Goal: Task Accomplishment & Management: Manage account settings

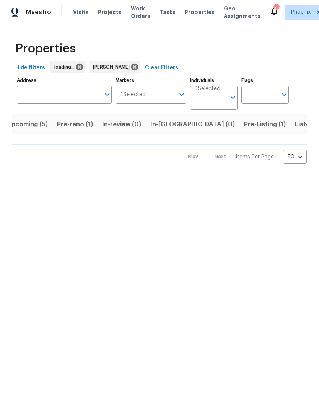
scroll to position [0, 12]
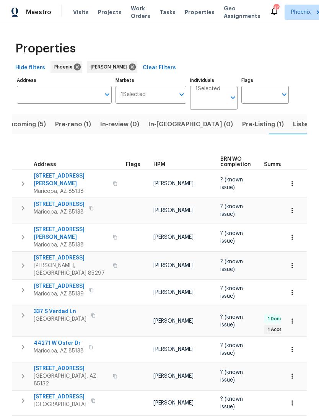
click at [293, 130] on span "Listed (18)" at bounding box center [309, 124] width 32 height 11
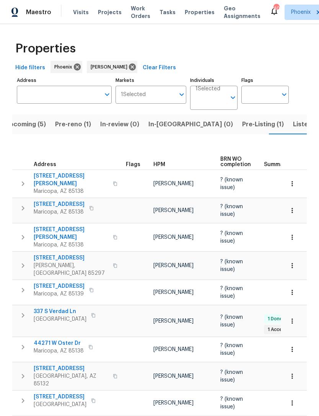
click at [59, 262] on span "Gilbert, AZ 85297" at bounding box center [71, 269] width 75 height 15
click at [65, 257] on span "4481 E Sundance Ct" at bounding box center [71, 258] width 75 height 8
click at [80, 130] on span "Pre-reno (1)" at bounding box center [73, 124] width 36 height 11
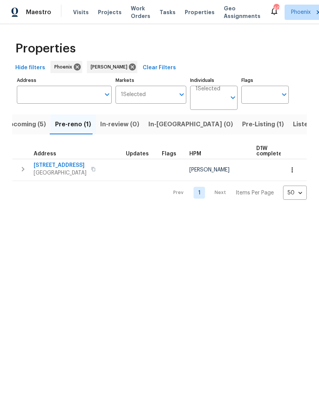
click at [67, 169] on span "1175 E Prickly Pear St" at bounding box center [60, 165] width 53 height 8
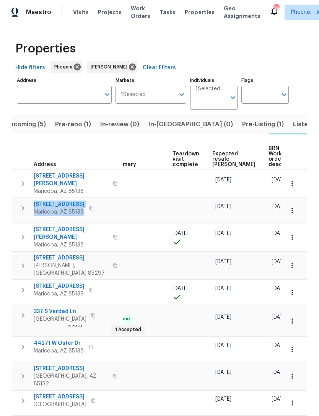
scroll to position [0, 153]
click at [213, 160] on span "Expected resale COE" at bounding box center [233, 159] width 43 height 16
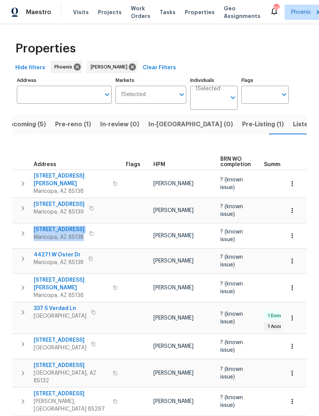
copy div "40015 W Coltin Way Maricopa, AZ 85138"
click at [238, 134] on button "Pre-Listing (1)" at bounding box center [263, 124] width 51 height 20
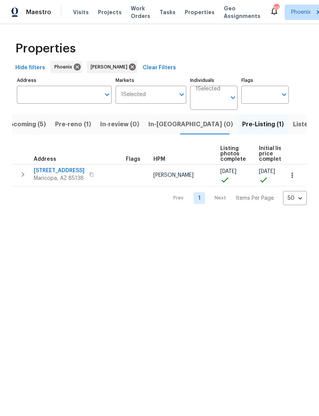
click at [293, 129] on span "Listed (18)" at bounding box center [309, 124] width 32 height 11
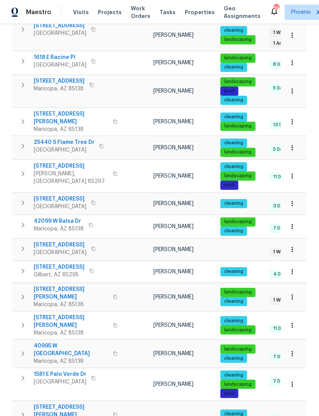
scroll to position [225, 0]
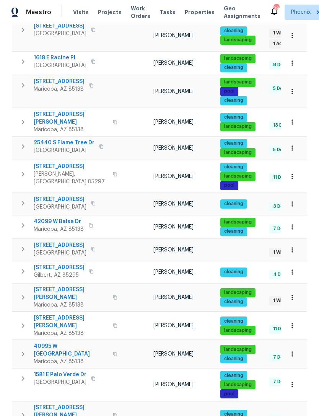
click at [57, 404] on span "43531 W Bailey Dr" at bounding box center [71, 411] width 75 height 15
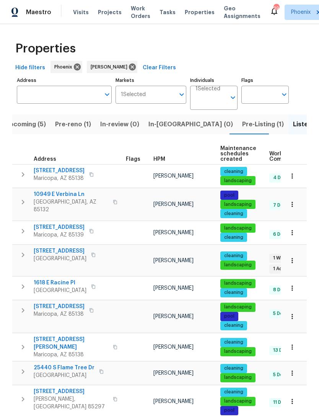
scroll to position [0, 0]
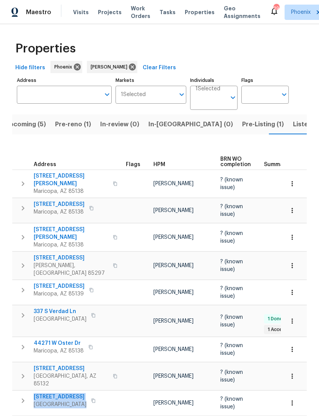
click at [42, 119] on span "Upcoming (5)" at bounding box center [25, 124] width 41 height 11
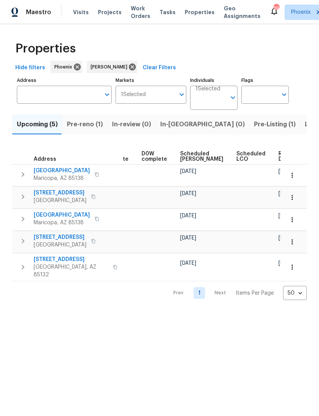
scroll to position [0, 192]
click at [279, 162] on span "Ready Date" at bounding box center [287, 156] width 17 height 11
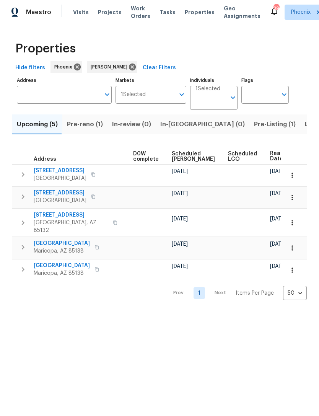
scroll to position [0, 201]
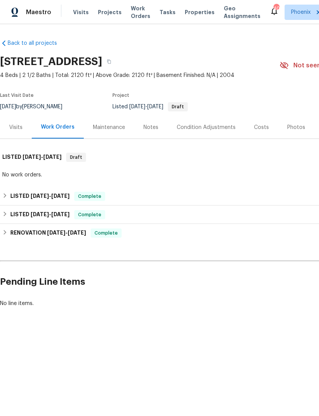
click at [296, 131] on div "Photos" at bounding box center [296, 128] width 18 height 8
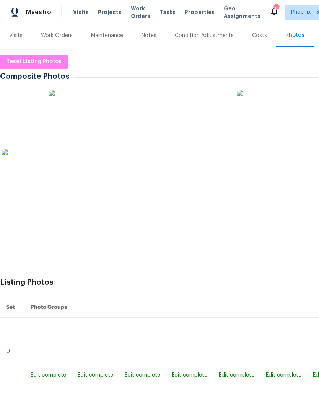
scroll to position [92, 0]
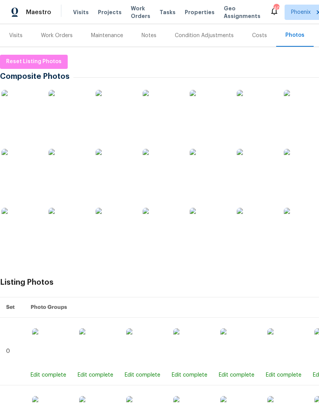
click at [116, 168] on img at bounding box center [115, 168] width 38 height 38
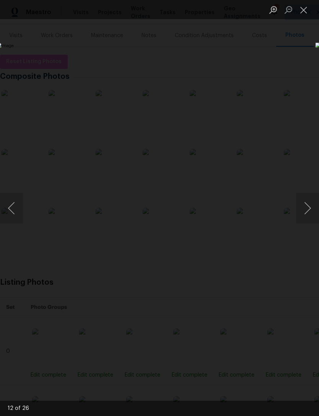
click at [309, 204] on button "Next image" at bounding box center [307, 208] width 23 height 31
click at [308, 205] on button "Next image" at bounding box center [307, 208] width 23 height 31
click at [311, 204] on button "Next image" at bounding box center [307, 208] width 23 height 31
click at [308, 207] on button "Next image" at bounding box center [307, 208] width 23 height 31
click at [306, 210] on button "Next image" at bounding box center [307, 208] width 23 height 31
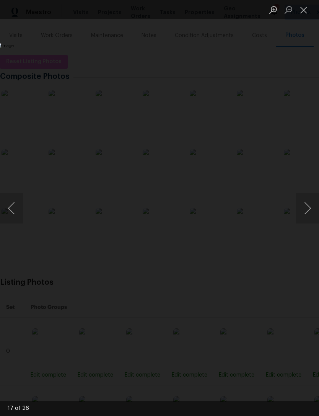
click at [308, 213] on button "Next image" at bounding box center [307, 208] width 23 height 31
click at [311, 216] on button "Next image" at bounding box center [307, 208] width 23 height 31
click at [309, 218] on button "Next image" at bounding box center [307, 208] width 23 height 31
click at [306, 220] on button "Next image" at bounding box center [307, 208] width 23 height 31
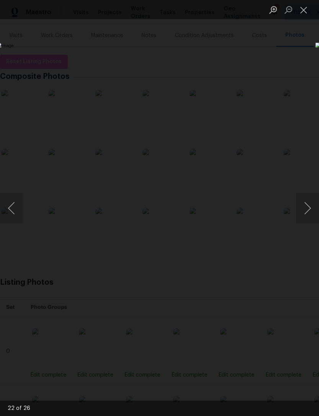
click at [250, 225] on img "Lightbox" at bounding box center [124, 207] width 254 height 331
click at [307, 213] on button "Next image" at bounding box center [307, 208] width 23 height 31
click at [310, 204] on button "Next image" at bounding box center [307, 208] width 23 height 31
click at [305, 11] on button "Close lightbox" at bounding box center [303, 9] width 15 height 13
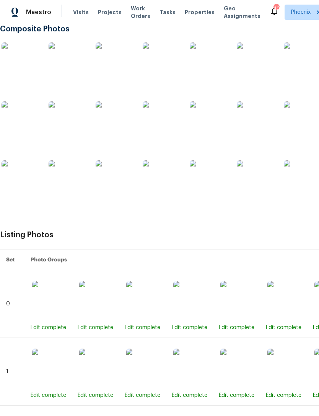
scroll to position [143, 0]
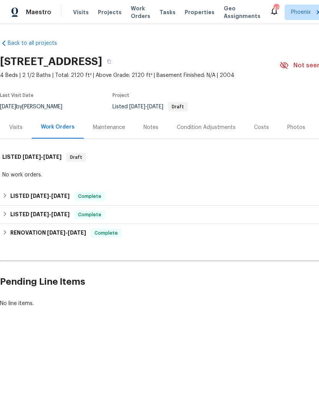
click at [292, 131] on div "Photos" at bounding box center [296, 128] width 18 height 8
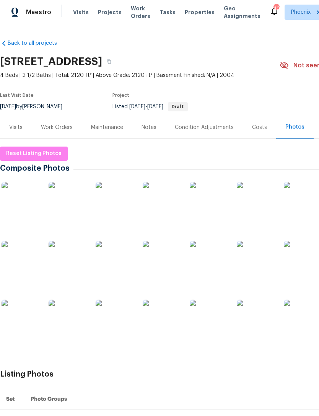
click at [164, 214] on img at bounding box center [162, 201] width 38 height 38
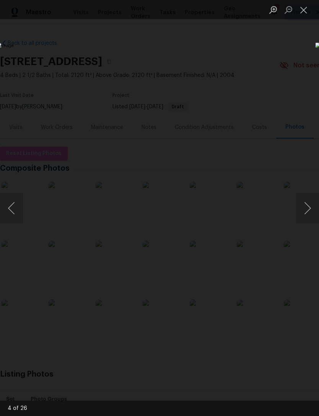
click at [309, 208] on button "Next image" at bounding box center [307, 208] width 23 height 31
click at [308, 209] on button "Next image" at bounding box center [307, 208] width 23 height 31
click at [306, 207] on button "Next image" at bounding box center [307, 208] width 23 height 31
click at [309, 208] on button "Next image" at bounding box center [307, 208] width 23 height 31
click at [306, 207] on button "Next image" at bounding box center [307, 208] width 23 height 31
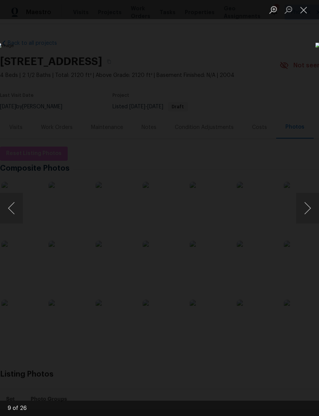
click at [308, 211] on button "Next image" at bounding box center [307, 208] width 23 height 31
click at [309, 213] on button "Next image" at bounding box center [307, 208] width 23 height 31
click at [309, 214] on button "Next image" at bounding box center [307, 208] width 23 height 31
click at [309, 208] on button "Next image" at bounding box center [307, 208] width 23 height 31
click at [308, 208] on button "Next image" at bounding box center [307, 208] width 23 height 31
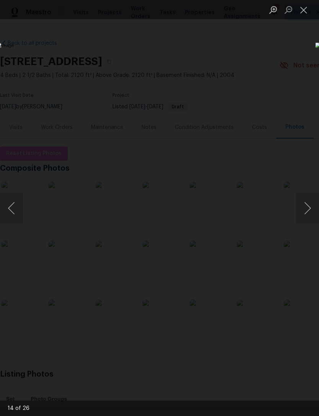
click at [310, 209] on button "Next image" at bounding box center [307, 208] width 23 height 31
click at [308, 212] on button "Next image" at bounding box center [307, 208] width 23 height 31
click at [308, 210] on button "Next image" at bounding box center [307, 208] width 23 height 31
click at [311, 217] on button "Next image" at bounding box center [307, 208] width 23 height 31
click at [308, 217] on button "Next image" at bounding box center [307, 208] width 23 height 31
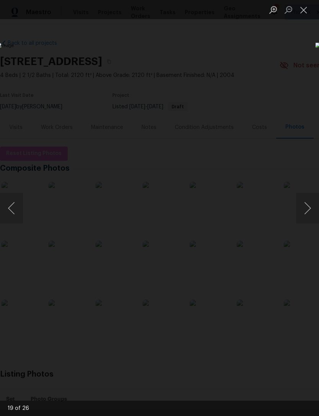
click at [311, 221] on button "Next image" at bounding box center [307, 208] width 23 height 31
click at [305, 9] on button "Close lightbox" at bounding box center [303, 9] width 15 height 13
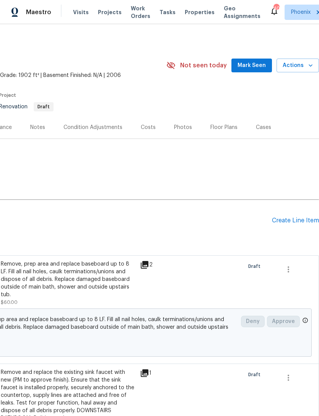
scroll to position [0, 113]
click at [296, 224] on div "Create Line Item" at bounding box center [295, 220] width 47 height 7
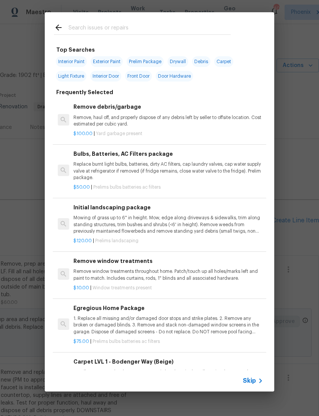
click at [115, 29] on input "text" at bounding box center [149, 28] width 162 height 11
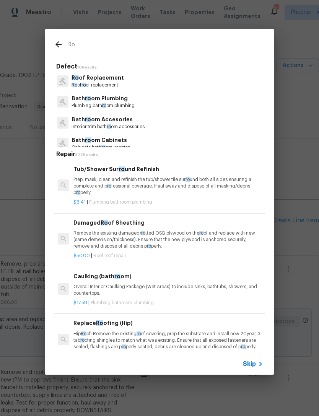
type input "R"
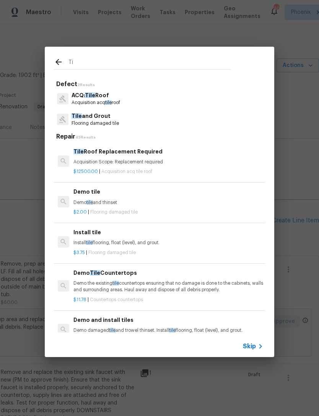
type input "T"
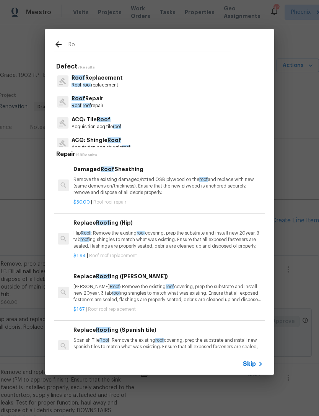
type input "R"
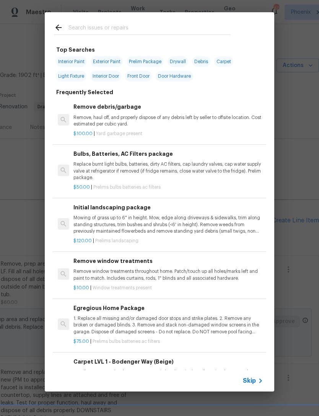
click at [59, 31] on icon at bounding box center [58, 27] width 9 height 9
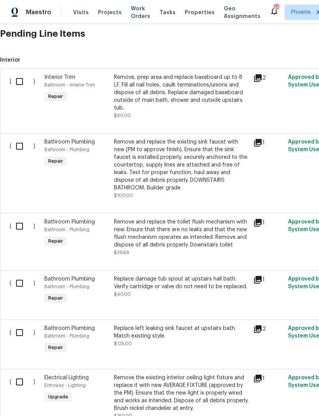
scroll to position [187, 0]
click at [21, 88] on input "checkbox" at bounding box center [22, 81] width 22 height 16
checkbox input "true"
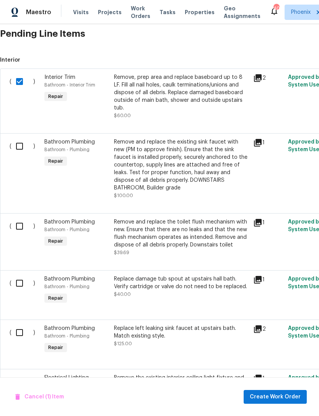
click at [21, 154] on input "checkbox" at bounding box center [22, 146] width 22 height 16
checkbox input "true"
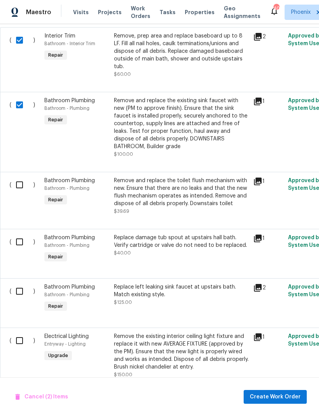
scroll to position [229, 0]
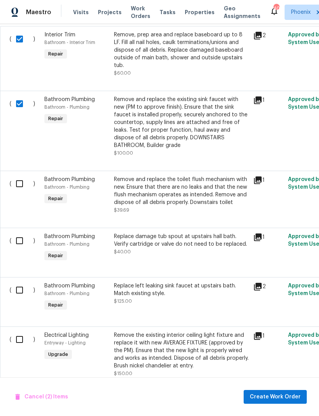
click at [27, 249] on input "checkbox" at bounding box center [22, 241] width 22 height 16
checkbox input "true"
click at [20, 186] on input "checkbox" at bounding box center [22, 184] width 22 height 16
checkbox input "true"
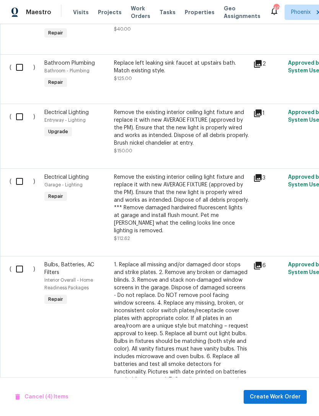
scroll to position [452, 0]
click at [24, 75] on input "checkbox" at bounding box center [22, 67] width 22 height 16
checkbox input "true"
click at [28, 139] on div "( )" at bounding box center [24, 131] width 35 height 50
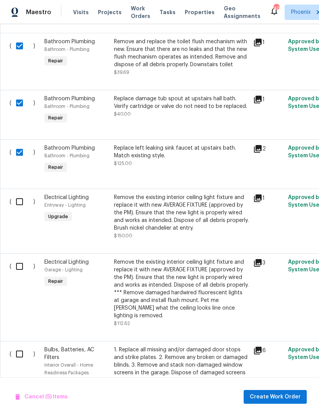
scroll to position [367, 0]
click at [21, 210] on input "checkbox" at bounding box center [22, 202] width 22 height 16
checkbox input "true"
click at [22, 274] on input "checkbox" at bounding box center [22, 266] width 22 height 16
checkbox input "true"
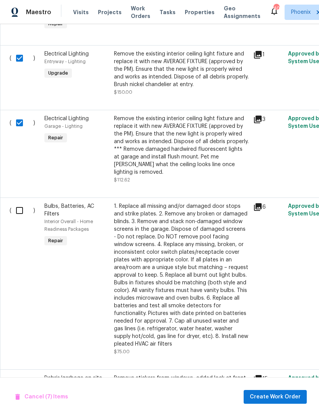
scroll to position [559, 0]
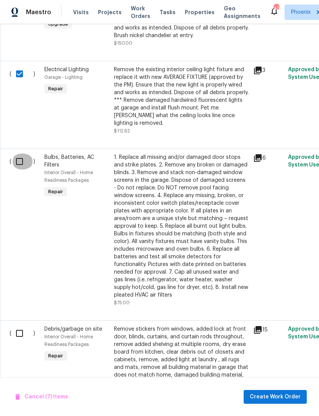
click at [21, 161] on input "checkbox" at bounding box center [22, 161] width 22 height 16
checkbox input "true"
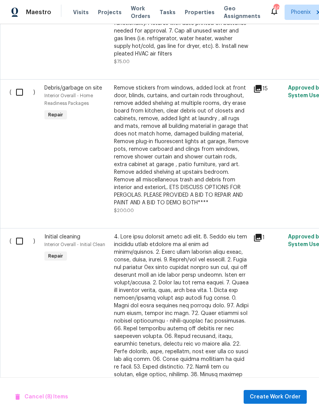
scroll to position [800, 0]
click at [21, 94] on input "checkbox" at bounding box center [22, 92] width 22 height 16
checkbox input "true"
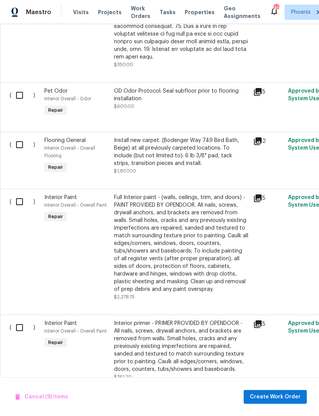
scroll to position [1185, 0]
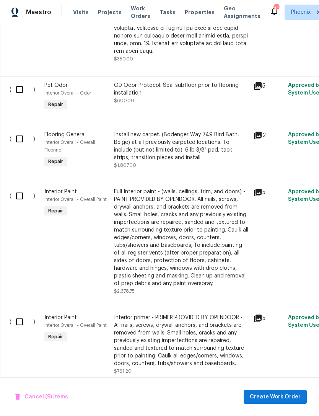
click at [21, 89] on input "checkbox" at bounding box center [22, 89] width 22 height 16
checkbox input "true"
click at [21, 197] on input "checkbox" at bounding box center [22, 196] width 22 height 16
checkbox input "true"
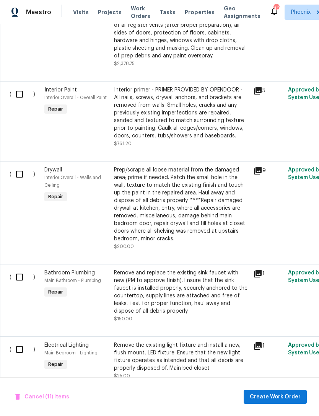
scroll to position [1412, 0]
click at [23, 93] on input "checkbox" at bounding box center [22, 94] width 22 height 16
checkbox input "true"
click at [20, 167] on input "checkbox" at bounding box center [22, 174] width 22 height 16
checkbox input "true"
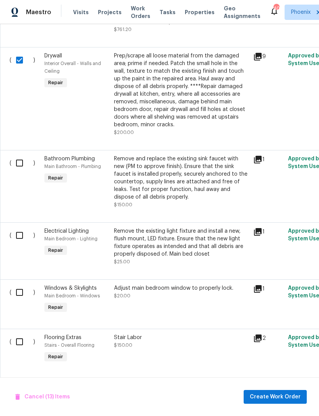
scroll to position [1527, 0]
click at [20, 160] on input "checkbox" at bounding box center [22, 163] width 22 height 16
checkbox input "true"
click at [15, 235] on input "checkbox" at bounding box center [22, 235] width 22 height 16
checkbox input "true"
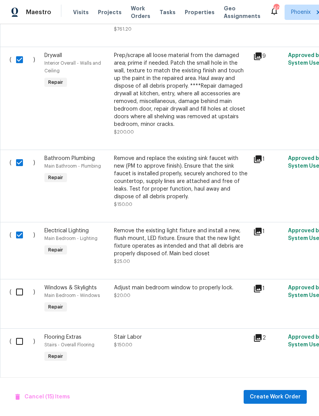
click at [23, 293] on input "checkbox" at bounding box center [22, 292] width 22 height 16
checkbox input "true"
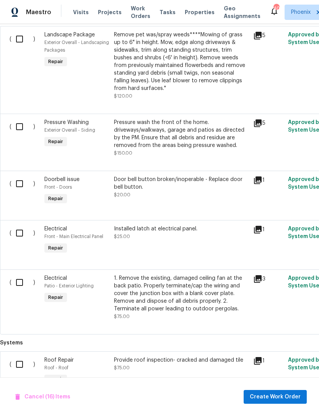
scroll to position [1898, 0]
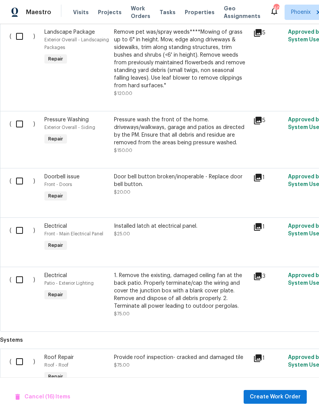
click at [21, 123] on input "checkbox" at bounding box center [22, 124] width 22 height 16
checkbox input "true"
click at [22, 181] on input "checkbox" at bounding box center [22, 181] width 22 height 16
checkbox input "true"
click at [28, 233] on input "checkbox" at bounding box center [22, 230] width 22 height 16
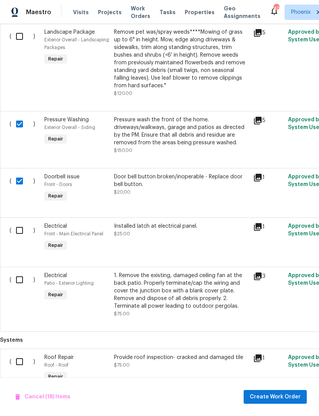
checkbox input "true"
click at [26, 283] on input "checkbox" at bounding box center [22, 280] width 22 height 16
checkbox input "true"
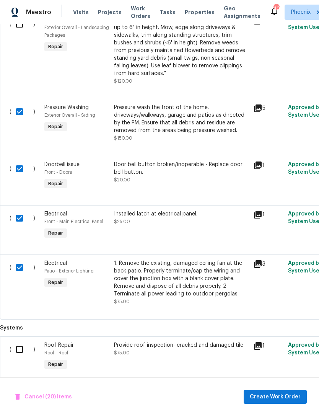
scroll to position [0, 0]
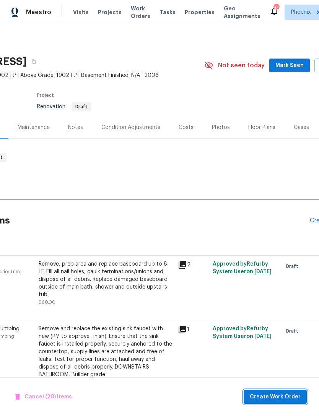
click at [279, 398] on span "Create Work Order" at bounding box center [275, 397] width 51 height 10
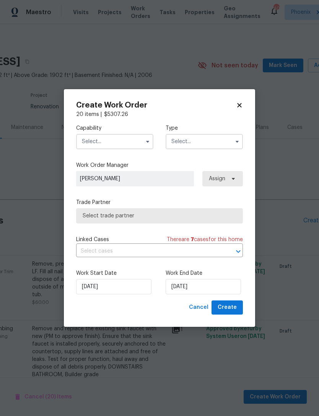
click at [138, 143] on input "text" at bounding box center [114, 141] width 77 height 15
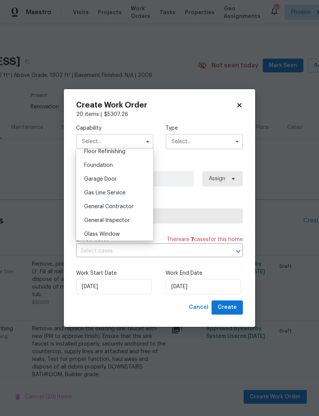
click at [120, 209] on div "General Contractor" at bounding box center [114, 207] width 73 height 14
type input "General Contractor"
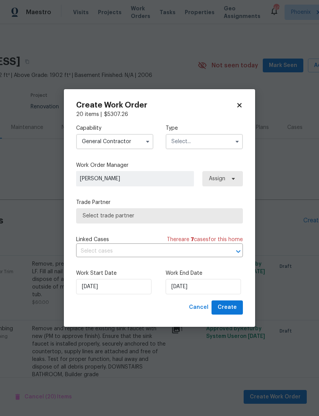
click at [230, 141] on input "text" at bounding box center [204, 141] width 77 height 15
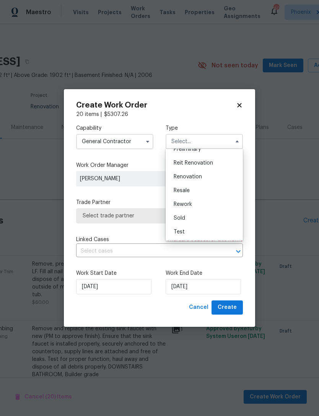
click at [198, 178] on span "Renovation" at bounding box center [188, 176] width 28 height 5
type input "Renovation"
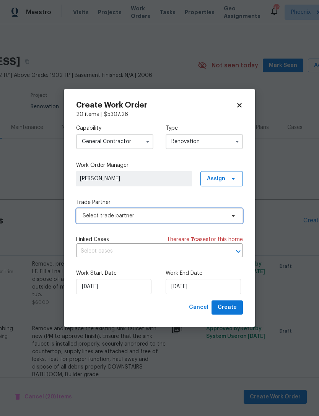
click at [176, 215] on span "Select trade partner" at bounding box center [154, 216] width 143 height 8
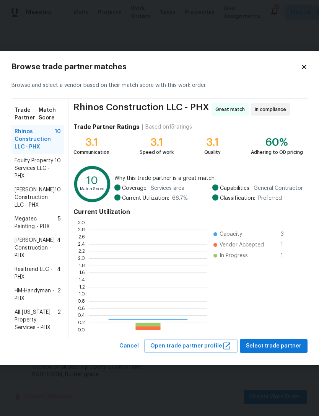
scroll to position [107, 119]
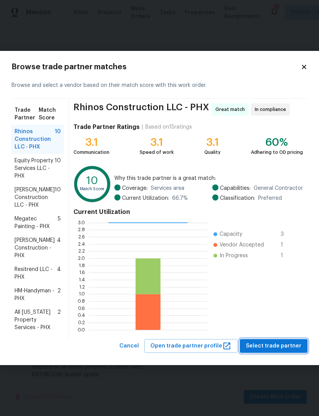
click at [280, 351] on button "Select trade partner" at bounding box center [274, 346] width 68 height 14
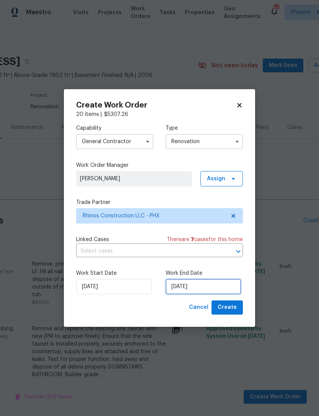
click at [221, 289] on input "9/3/2025" at bounding box center [203, 286] width 75 height 15
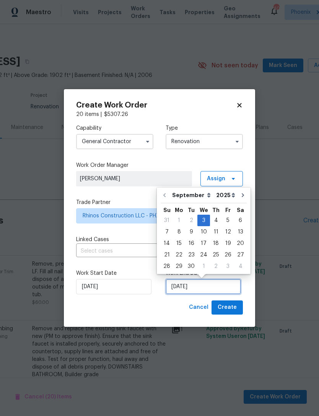
scroll to position [14, 0]
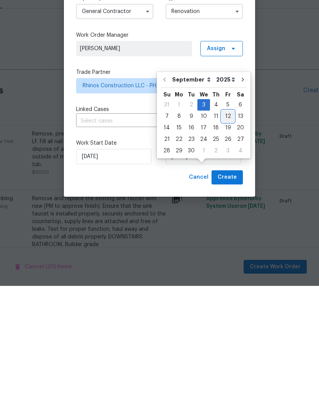
click at [227, 241] on div "12" at bounding box center [228, 246] width 12 height 11
type input "9/12/2025"
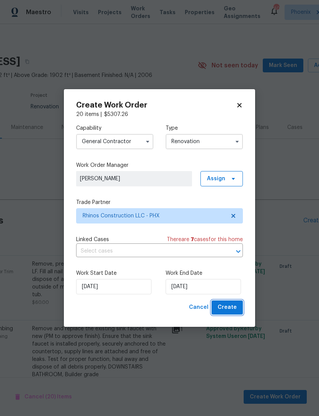
click at [232, 309] on span "Create" at bounding box center [227, 308] width 19 height 10
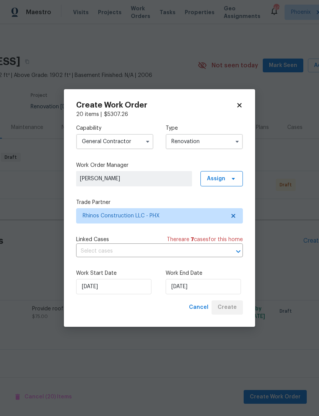
scroll to position [0, 0]
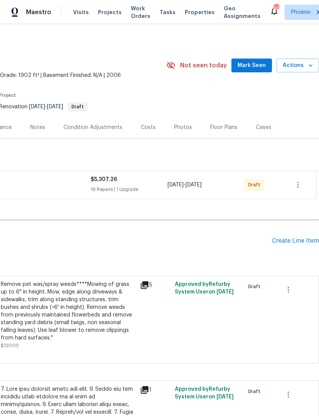
scroll to position [0, 113]
click at [298, 189] on icon "button" at bounding box center [297, 184] width 9 height 9
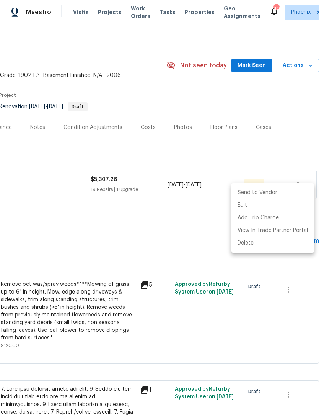
click at [269, 193] on li "Send to Vendor" at bounding box center [272, 192] width 83 height 13
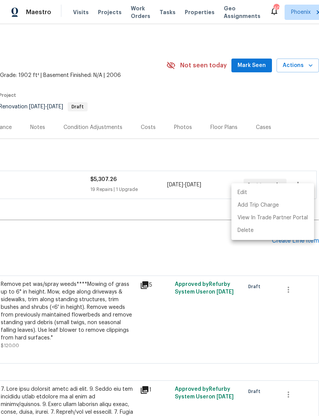
click at [269, 267] on div at bounding box center [159, 208] width 319 height 416
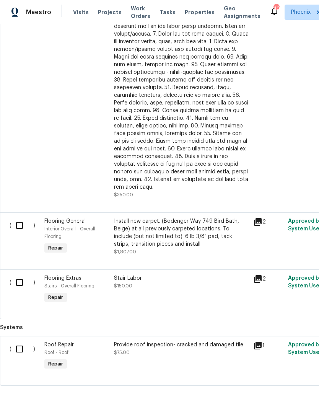
scroll to position [400, 0]
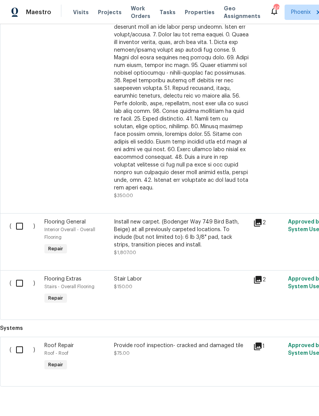
click at [221, 229] on div "Install new carpet. (Bodenger Way 749 Bird Bath, Beige) at all previously carpe…" at bounding box center [181, 233] width 135 height 31
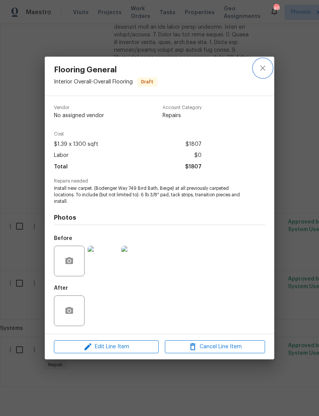
click at [263, 68] on icon "close" at bounding box center [262, 67] width 5 height 5
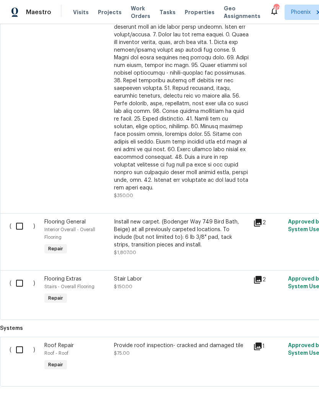
click at [23, 282] on input "checkbox" at bounding box center [22, 283] width 22 height 16
checkbox input "true"
click at [22, 222] on input "checkbox" at bounding box center [22, 226] width 22 height 16
checkbox input "true"
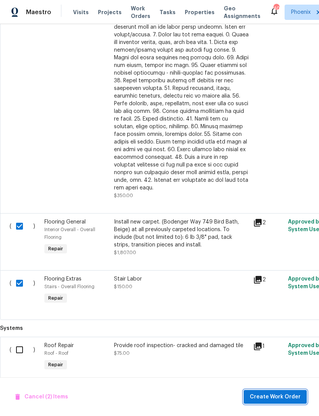
click at [274, 399] on span "Create Work Order" at bounding box center [275, 397] width 51 height 10
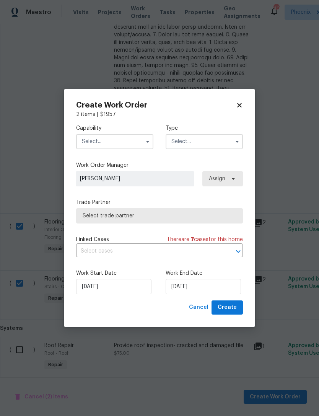
click at [135, 143] on input "text" at bounding box center [114, 141] width 77 height 15
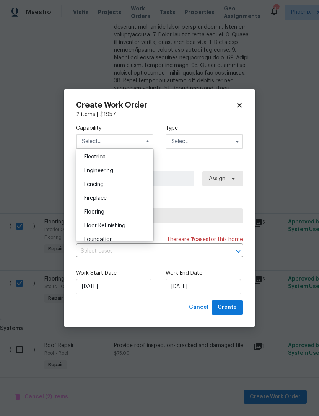
scroll to position [251, 0]
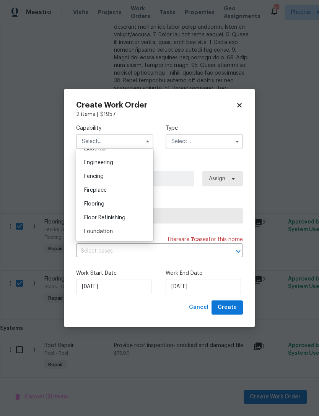
click at [94, 205] on span "Flooring" at bounding box center [94, 203] width 20 height 5
type input "Flooring"
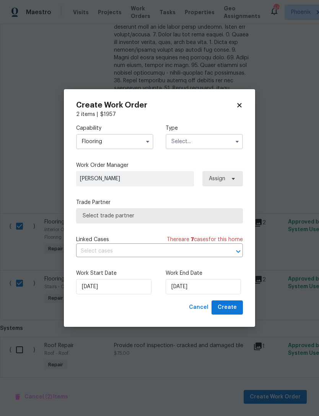
click at [225, 141] on input "text" at bounding box center [204, 141] width 77 height 15
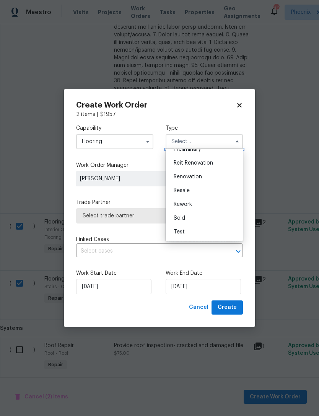
scroll to position [161, 0]
click at [191, 191] on span "Renovation" at bounding box center [188, 189] width 28 height 5
type input "Renovation"
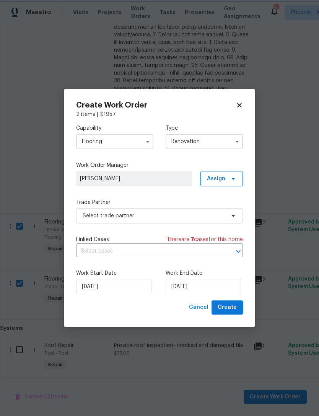
scroll to position [0, 0]
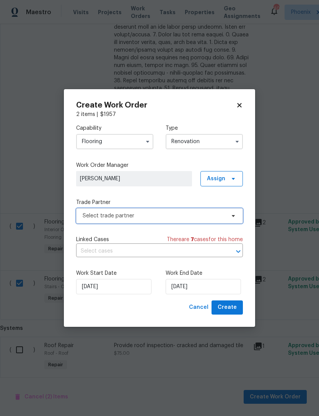
click at [186, 214] on span "Select trade partner" at bounding box center [154, 216] width 143 height 8
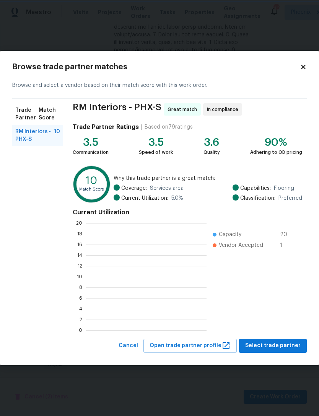
scroll to position [107, 121]
click at [274, 349] on span "Select trade partner" at bounding box center [272, 346] width 55 height 10
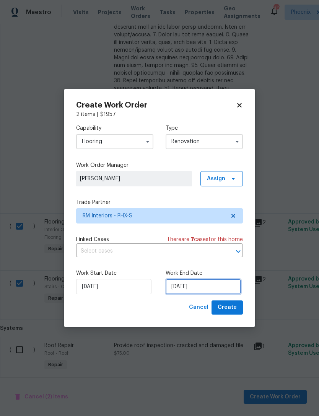
click at [223, 289] on input "[DATE]" at bounding box center [203, 286] width 75 height 15
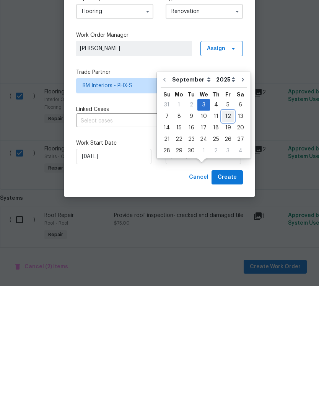
click at [225, 241] on div "12" at bounding box center [228, 246] width 12 height 11
type input "[DATE]"
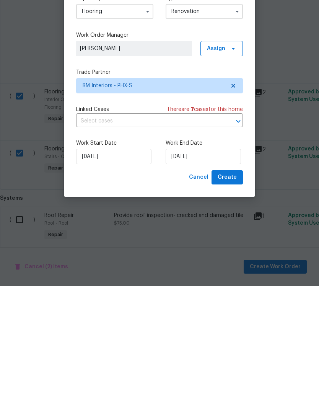
scroll to position [24, 0]
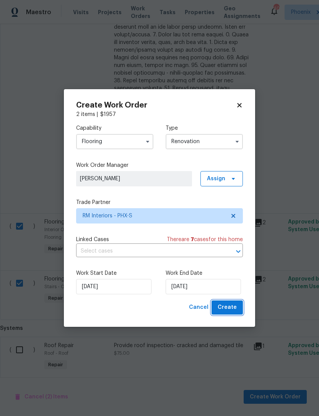
click at [226, 309] on span "Create" at bounding box center [227, 308] width 19 height 10
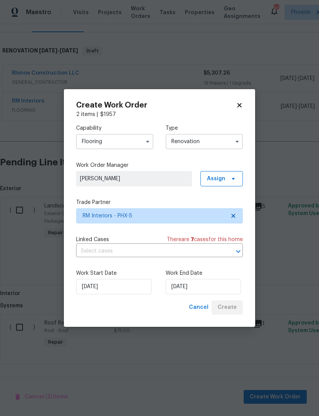
scroll to position [90, 0]
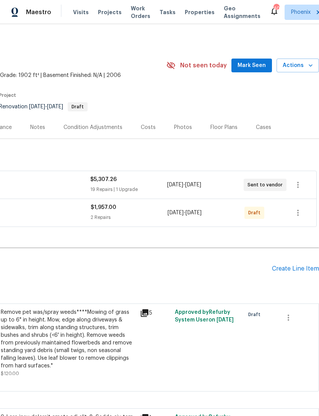
scroll to position [0, 113]
click at [296, 222] on button "button" at bounding box center [298, 213] width 18 height 18
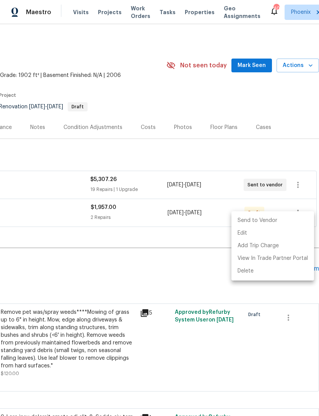
click at [266, 220] on li "Send to Vendor" at bounding box center [272, 220] width 83 height 13
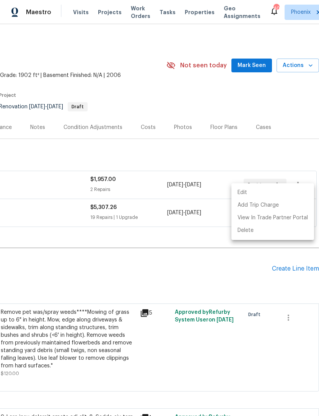
click at [209, 287] on div at bounding box center [159, 208] width 319 height 416
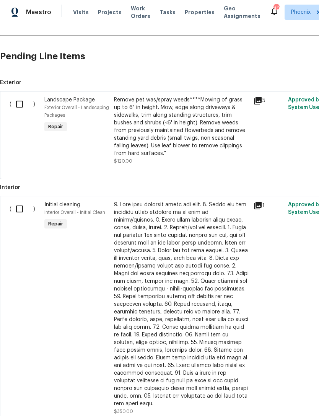
scroll to position [217, 0]
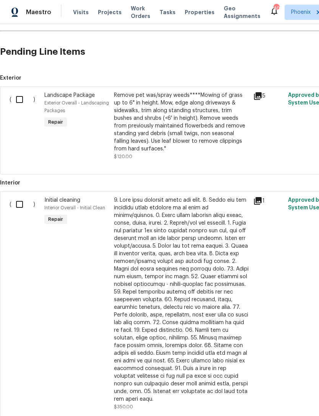
click at [24, 210] on input "checkbox" at bounding box center [22, 204] width 22 height 16
checkbox input "true"
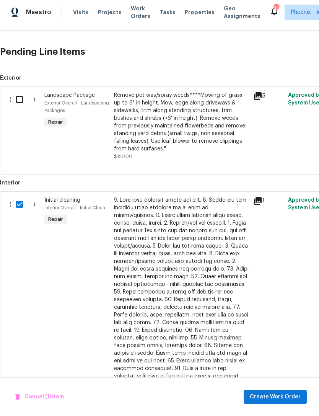
click at [20, 104] on input "checkbox" at bounding box center [22, 99] width 22 height 16
checkbox input "true"
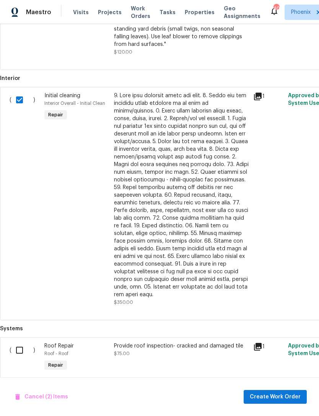
scroll to position [321, 0]
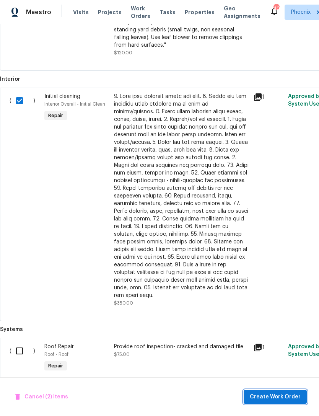
click at [276, 397] on span "Create Work Order" at bounding box center [275, 397] width 51 height 10
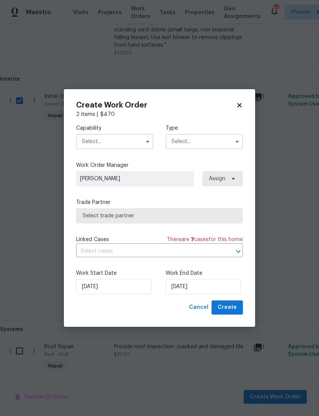
click at [130, 136] on input "text" at bounding box center [114, 141] width 77 height 15
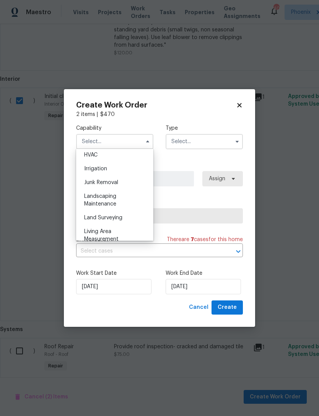
scroll to position [466, 0]
click at [103, 202] on span "Landscaping Maintenance" at bounding box center [100, 198] width 32 height 13
type input "Landscaping Maintenance"
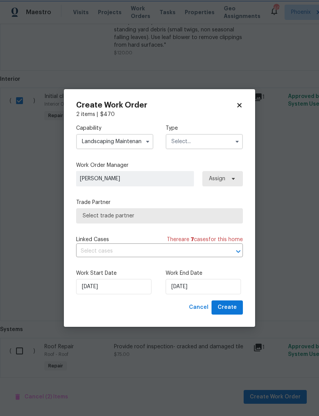
click at [233, 141] on button "button" at bounding box center [237, 141] width 9 height 9
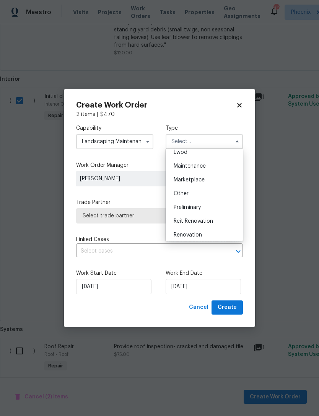
scroll to position [121, 0]
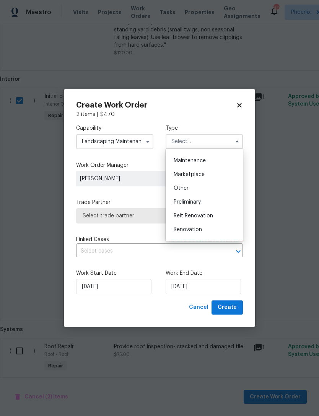
click at [194, 228] on span "Renovation" at bounding box center [188, 229] width 28 height 5
type input "Renovation"
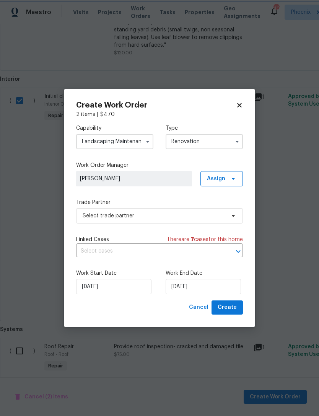
scroll to position [0, 0]
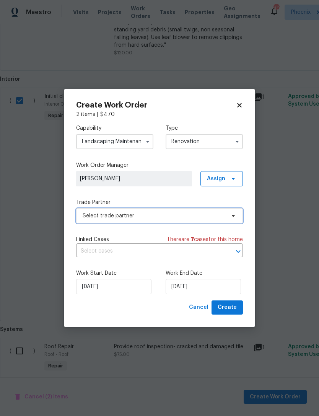
click at [146, 218] on span "Select trade partner" at bounding box center [154, 216] width 143 height 8
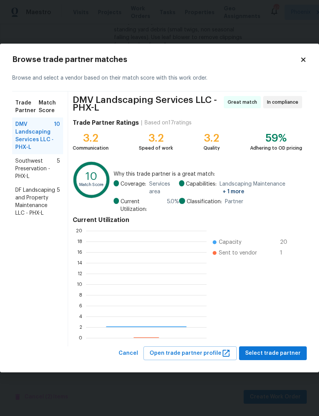
scroll to position [107, 121]
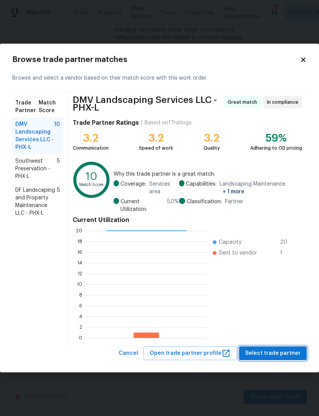
click at [282, 354] on span "Select trade partner" at bounding box center [272, 354] width 55 height 10
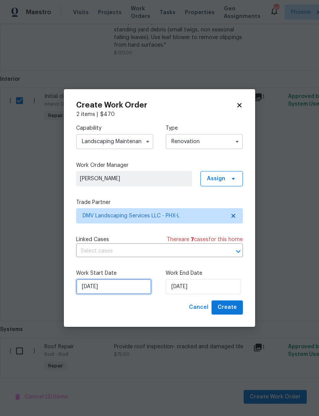
click at [124, 290] on input "[DATE]" at bounding box center [113, 286] width 75 height 15
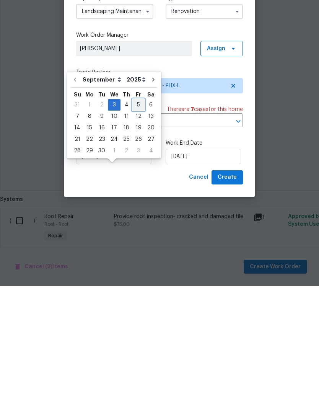
click at [134, 230] on div "5" at bounding box center [138, 235] width 12 height 11
type input "[DATE]"
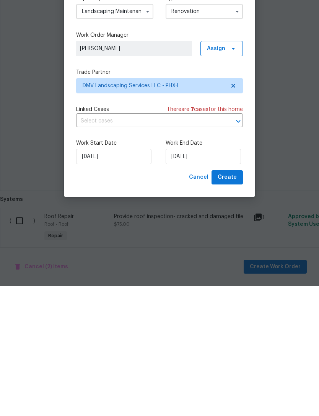
scroll to position [24, 0]
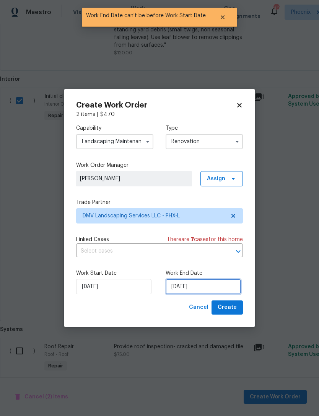
click at [228, 289] on input "[DATE]" at bounding box center [203, 286] width 75 height 15
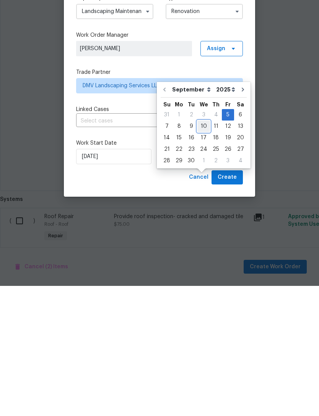
click at [202, 251] on div "10" at bounding box center [203, 256] width 13 height 11
type input "9/10/2025"
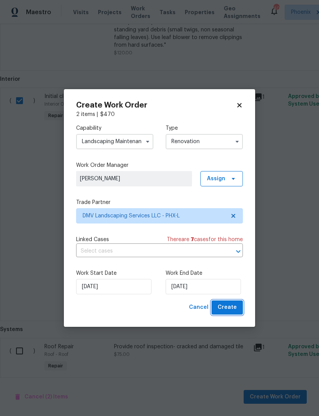
click at [235, 308] on span "Create" at bounding box center [227, 308] width 19 height 10
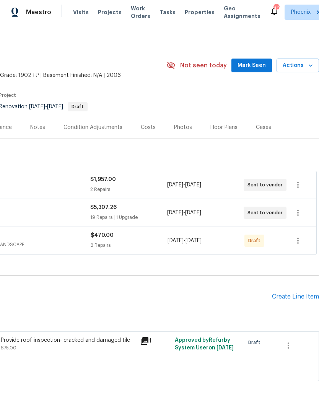
scroll to position [0, 113]
click at [298, 238] on icon "button" at bounding box center [298, 241] width 2 height 6
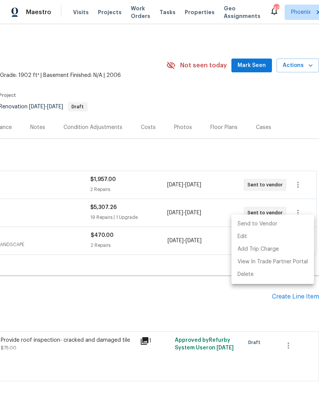
click at [269, 224] on li "Send to Vendor" at bounding box center [272, 224] width 83 height 13
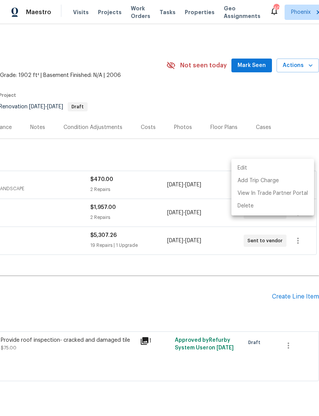
click at [178, 277] on div at bounding box center [159, 208] width 319 height 416
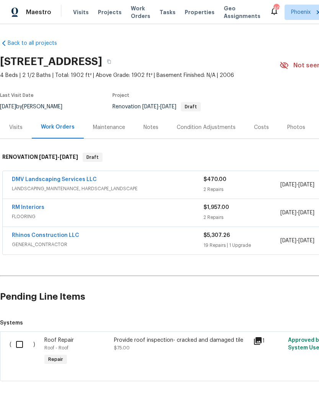
scroll to position [0, 0]
click at [75, 185] on span "LANDSCAPING_MAINTENANCE, HARDSCAPE_LANDSCAPE" at bounding box center [108, 189] width 192 height 8
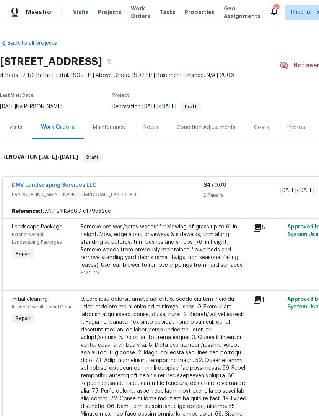
click at [84, 182] on link "DMV Landscaping Services LLC" at bounding box center [54, 184] width 85 height 5
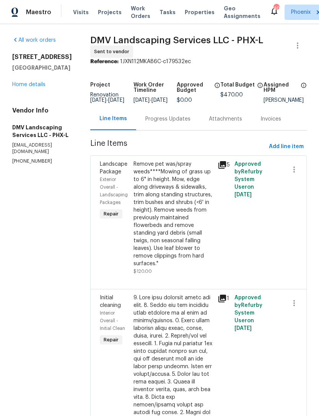
click at [164, 123] on div "Progress Updates" at bounding box center [167, 119] width 45 height 8
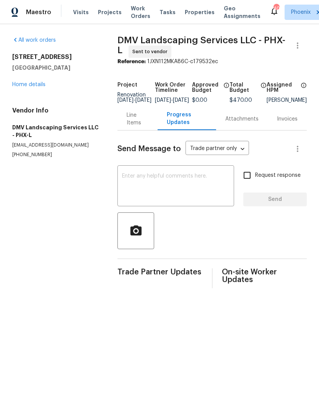
click at [168, 200] on textarea at bounding box center [176, 186] width 108 height 27
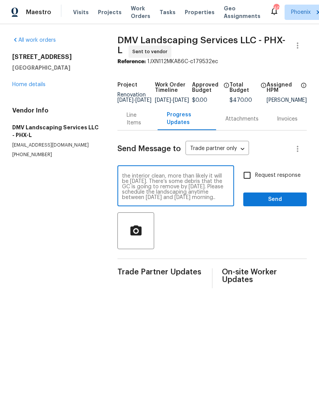
scroll to position [11, 0]
type textarea "Hi! I’ll let you know when you can schedule the interior clean, more than likel…"
click at [298, 204] on span "Send" at bounding box center [274, 200] width 51 height 10
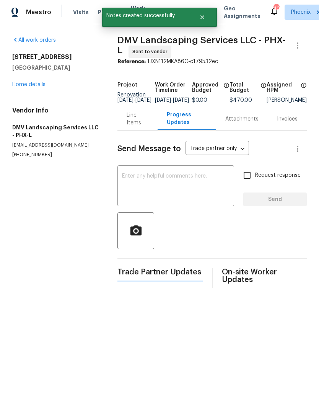
scroll to position [0, 0]
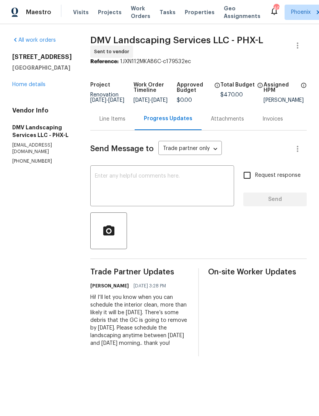
click at [48, 88] on div "1175 E Prickly Pear St Casa Grande, AZ 85122 Home details" at bounding box center [42, 70] width 60 height 35
click at [43, 87] on link "Home details" at bounding box center [28, 84] width 33 height 5
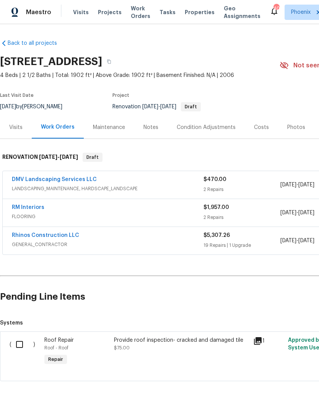
click at [11, 352] on input "checkbox" at bounding box center [22, 344] width 22 height 16
checkbox input "true"
click at [275, 397] on span "Create Work Order" at bounding box center [275, 397] width 51 height 10
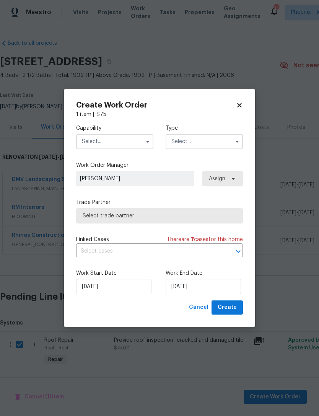
click at [134, 143] on input "text" at bounding box center [114, 141] width 77 height 15
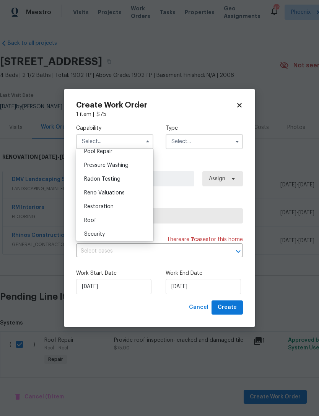
scroll to position [759, 0]
click at [94, 179] on span "Roof" at bounding box center [90, 179] width 12 height 5
type input "Roof"
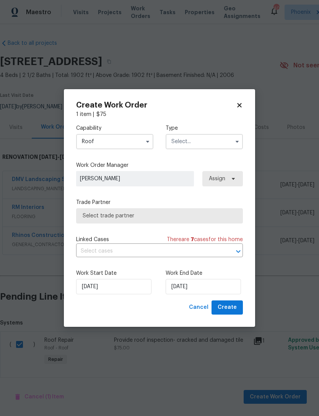
click at [223, 143] on input "text" at bounding box center [204, 141] width 77 height 15
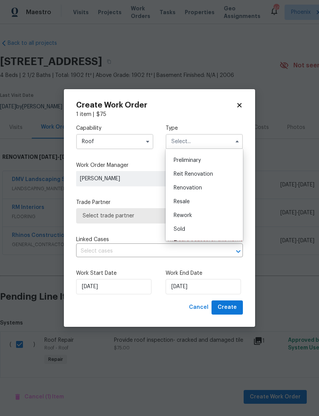
scroll to position [168, 0]
click at [196, 183] on span "Renovation" at bounding box center [188, 182] width 28 height 5
type input "Renovation"
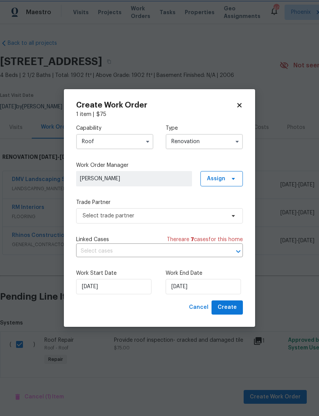
scroll to position [0, 0]
click at [231, 289] on input "9/3/2025" at bounding box center [203, 286] width 75 height 15
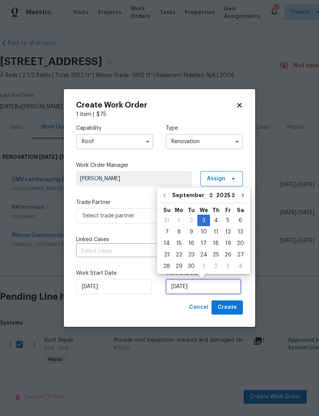
scroll to position [14, 0]
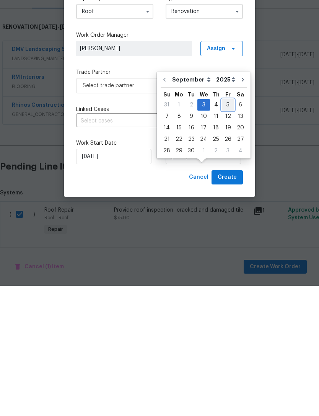
click at [226, 230] on div "5" at bounding box center [228, 235] width 12 height 11
type input "9/5/2025"
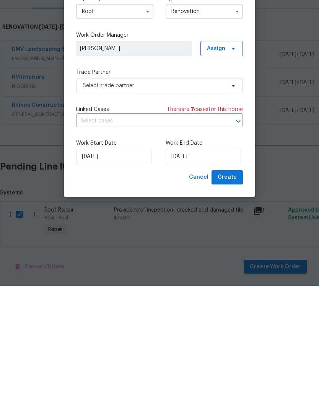
scroll to position [24, 0]
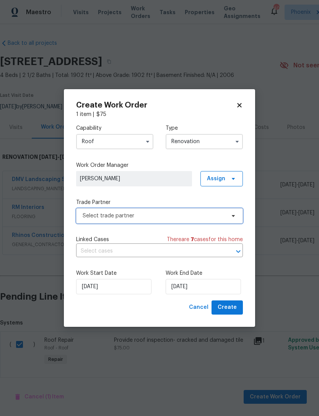
click at [232, 217] on icon at bounding box center [233, 216] width 6 height 6
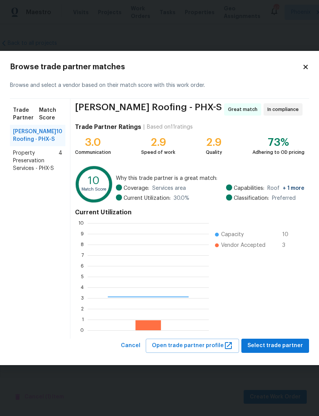
scroll to position [107, 121]
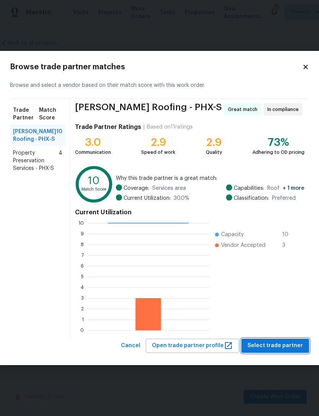
click at [291, 346] on span "Select trade partner" at bounding box center [275, 346] width 55 height 10
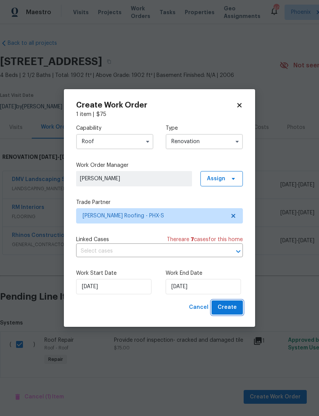
click at [233, 306] on span "Create" at bounding box center [227, 308] width 19 height 10
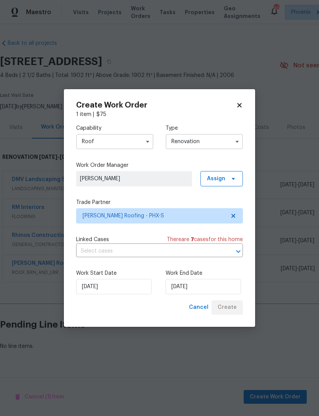
scroll to position [0, 0]
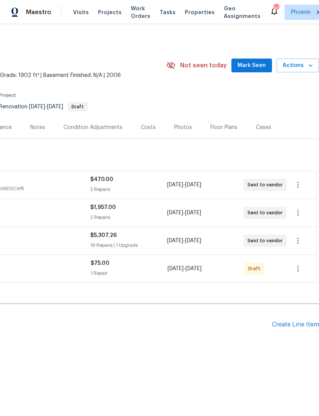
scroll to position [0, 113]
click at [298, 273] on icon "button" at bounding box center [297, 268] width 9 height 9
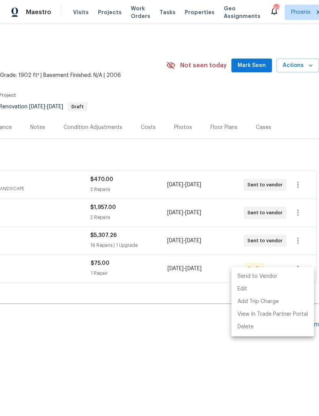
click at [269, 279] on li "Send to Vendor" at bounding box center [272, 276] width 83 height 13
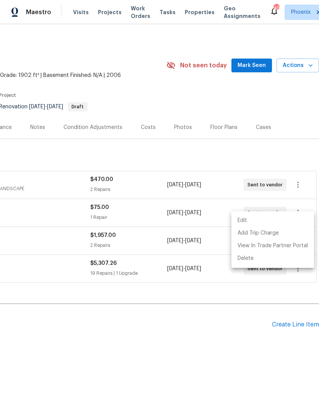
click at [200, 333] on div at bounding box center [159, 208] width 319 height 416
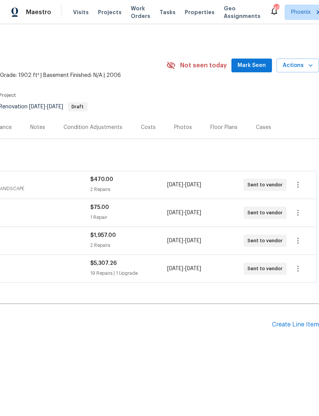
click at [257, 70] on span "Mark Seen" at bounding box center [252, 66] width 28 height 10
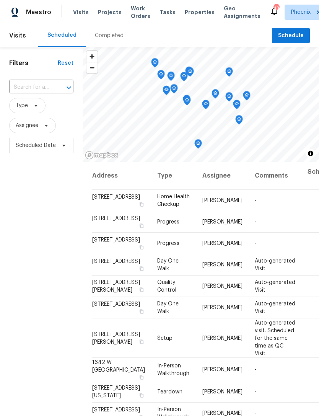
click at [26, 93] on input "text" at bounding box center [30, 87] width 43 height 12
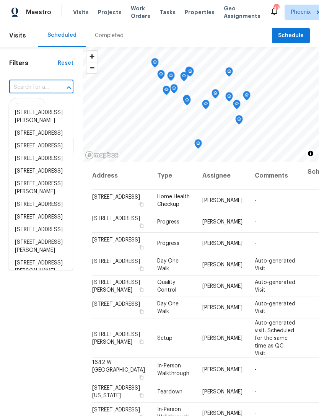
click at [27, 93] on input "text" at bounding box center [30, 87] width 43 height 12
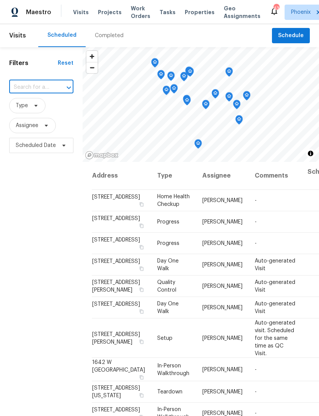
paste input "35972 W Seville Dr, Maricopa, AZ 85138"
type input "35972 W Seville Dr, Maricopa, AZ 85138"
click at [35, 119] on li "35972 W Seville Dr, Maricopa, AZ 85138" at bounding box center [41, 112] width 64 height 13
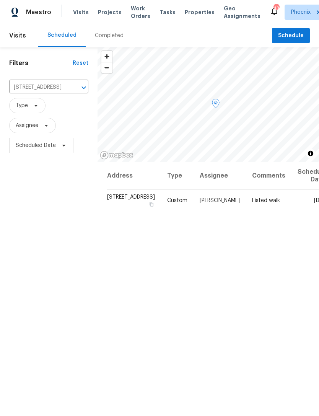
click at [0, 0] on icon at bounding box center [0, 0] width 0 height 0
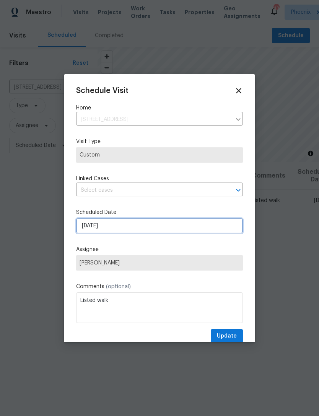
click at [135, 220] on input "9/4/2025" at bounding box center [159, 225] width 167 height 15
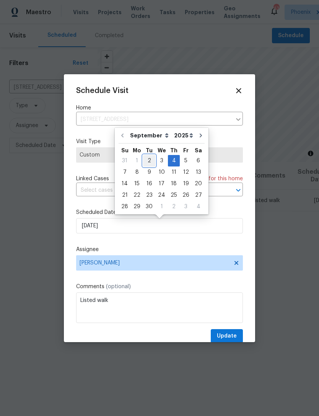
click at [147, 160] on div "2" at bounding box center [149, 160] width 12 height 11
type input "9/2/2025"
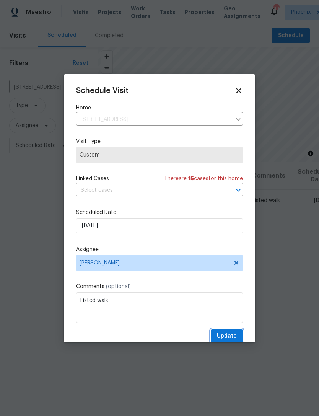
click at [231, 337] on span "Update" at bounding box center [227, 336] width 20 height 10
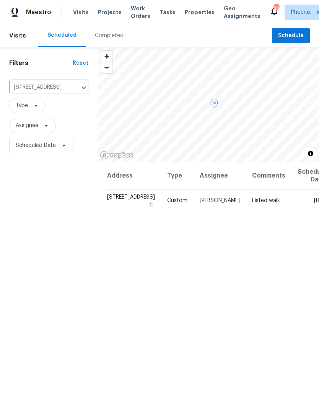
click at [0, 0] on icon at bounding box center [0, 0] width 0 height 0
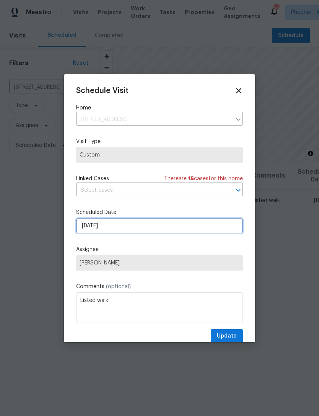
click at [157, 231] on input "9/2/2025" at bounding box center [159, 225] width 167 height 15
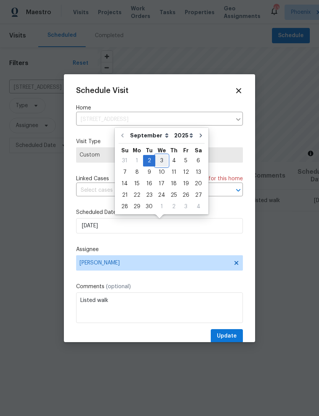
click at [161, 159] on div "3" at bounding box center [161, 160] width 13 height 11
type input "9/3/2025"
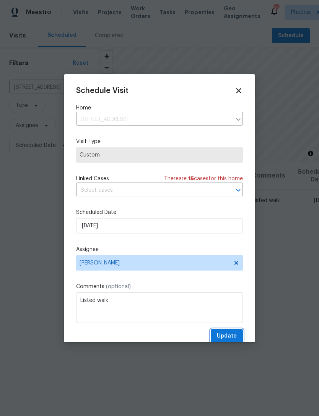
click at [230, 335] on span "Update" at bounding box center [227, 336] width 20 height 10
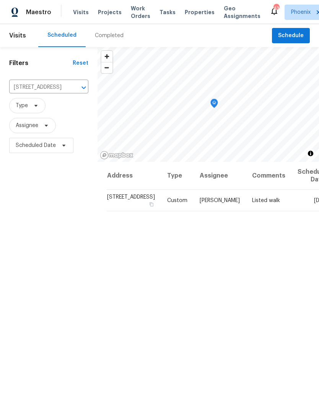
click at [70, 91] on icon "Clear" at bounding box center [74, 88] width 8 height 8
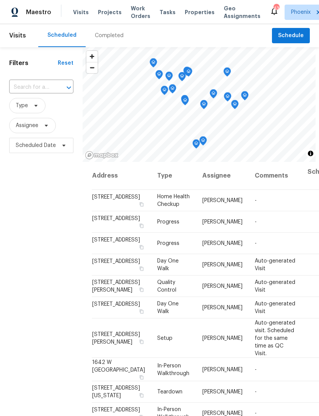
click at [31, 93] on input "text" at bounding box center [30, 87] width 43 height 12
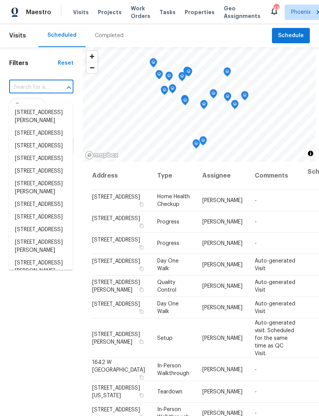
click at [31, 93] on input "text" at bounding box center [30, 87] width 43 height 12
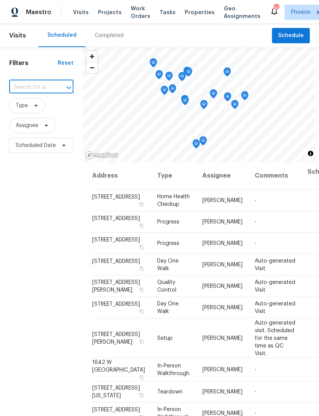
paste input "40015 W Coltin Way Maricopa, AZ 85138"
type input "40015 W Coltin Way Maricopa, AZ 85138"
click at [35, 117] on li "40015 W Coltin Way, Maricopa, AZ 85138" at bounding box center [41, 112] width 64 height 13
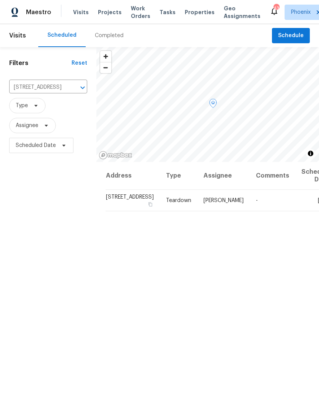
click at [0, 0] on icon at bounding box center [0, 0] width 0 height 0
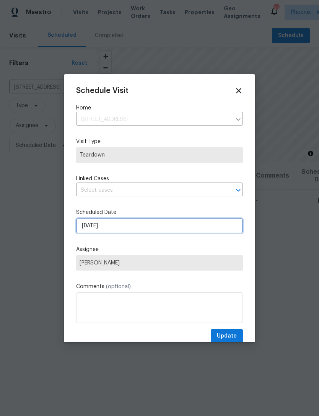
click at [146, 223] on input "9/5/2025" at bounding box center [159, 225] width 167 height 15
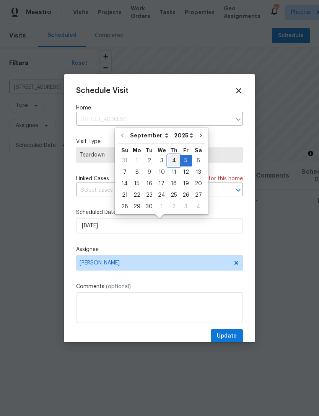
click at [172, 161] on div "4" at bounding box center [174, 160] width 12 height 11
type input "9/4/2025"
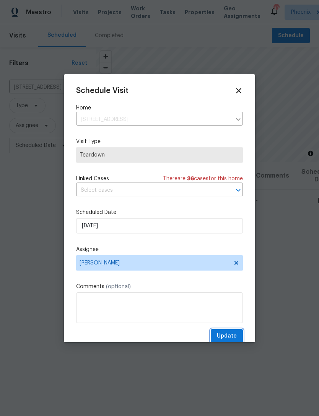
click at [230, 340] on span "Update" at bounding box center [227, 336] width 20 height 10
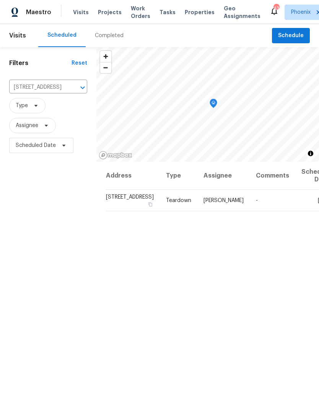
click at [39, 93] on input "40015 W Coltin Way, Maricopa, AZ 85138" at bounding box center [37, 87] width 57 height 12
paste input "337 S Verdad Ln, Casa Grande, AZ 85194"
type input "337 S Verdad Ln, Casa Grande, AZ 85194"
click at [36, 119] on li "337 S Verdad Ln, Casa Grande, AZ 85194" at bounding box center [42, 112] width 66 height 13
click at [0, 0] on icon at bounding box center [0, 0] width 0 height 0
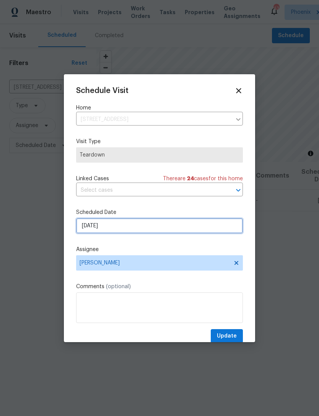
click at [141, 225] on input "9/4/2025" at bounding box center [159, 225] width 167 height 15
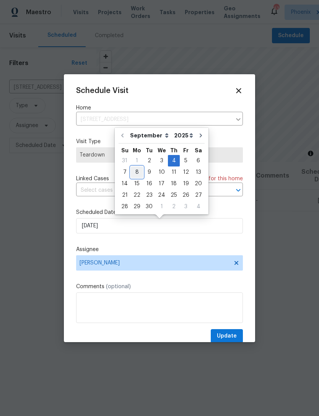
click at [138, 171] on div "8" at bounding box center [137, 172] width 12 height 11
type input "[DATE]"
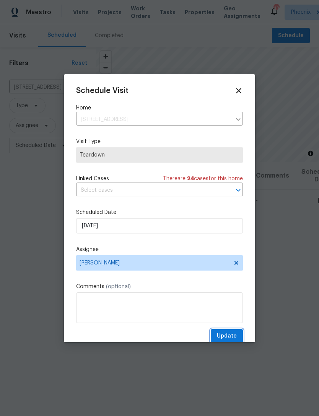
click at [228, 339] on span "Update" at bounding box center [227, 336] width 20 height 10
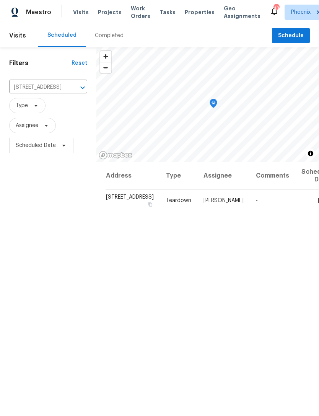
click at [69, 91] on icon "Clear" at bounding box center [73, 88] width 8 height 8
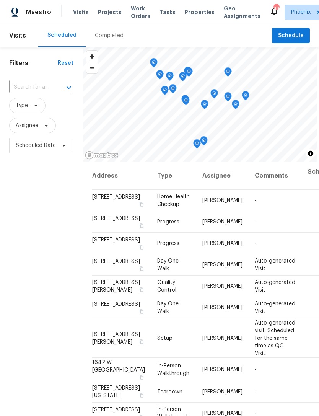
click at [34, 93] on input "text" at bounding box center [30, 87] width 43 height 12
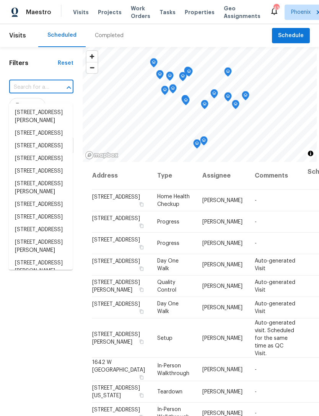
click at [34, 91] on input "text" at bounding box center [30, 87] width 43 height 12
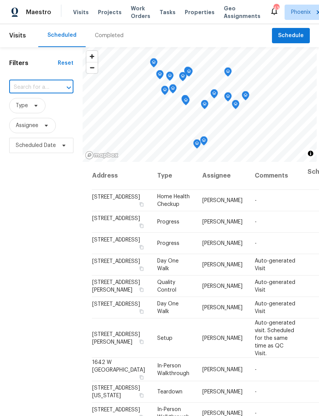
paste input "44271 W Oster Dr Maricopa, AZ 85138"
type input "44271 W Oster Dr Maricopa, AZ 85138"
click at [38, 119] on li "44271 W Oster Dr, Maricopa, AZ 85138" at bounding box center [41, 112] width 64 height 13
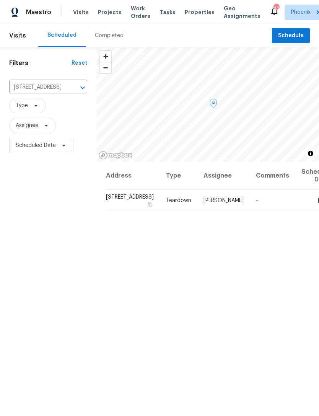
click at [0, 0] on icon at bounding box center [0, 0] width 0 height 0
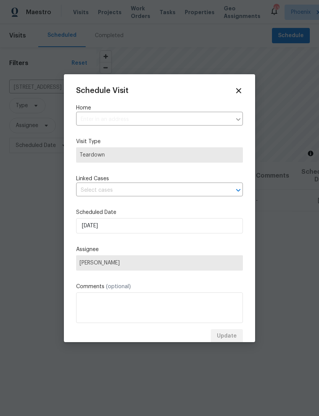
type input "44271 W Oster Dr, Maricopa, AZ 85138"
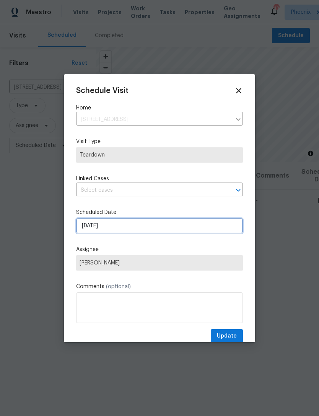
click at [147, 226] on input "9/5/2025" at bounding box center [159, 225] width 167 height 15
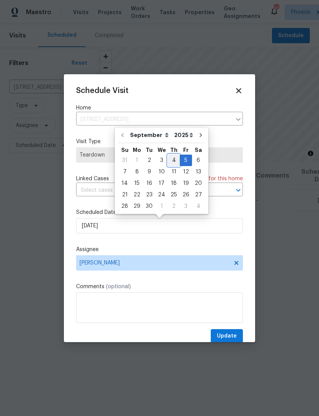
click at [171, 157] on div "4" at bounding box center [174, 160] width 12 height 11
type input "9/4/2025"
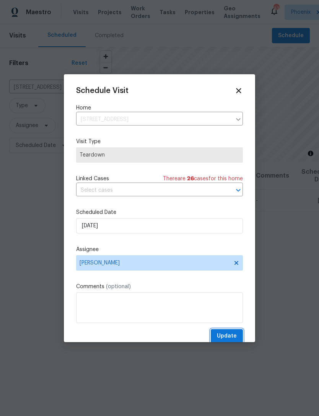
click at [233, 338] on span "Update" at bounding box center [227, 336] width 20 height 10
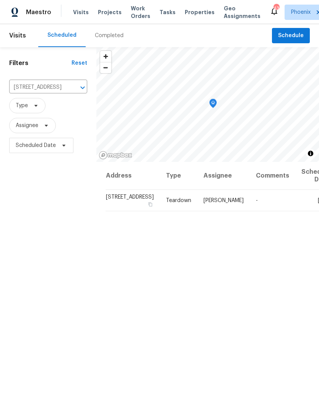
click at [69, 91] on icon "Clear" at bounding box center [73, 88] width 8 height 8
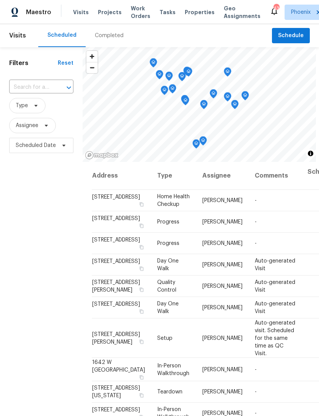
click at [31, 93] on input "text" at bounding box center [30, 87] width 43 height 12
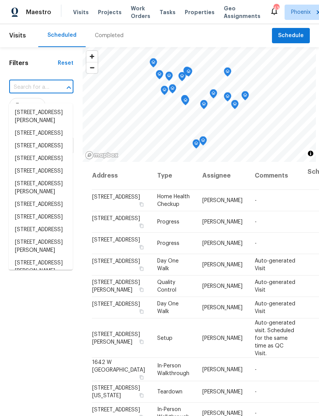
click at [34, 93] on input "text" at bounding box center [30, 87] width 43 height 12
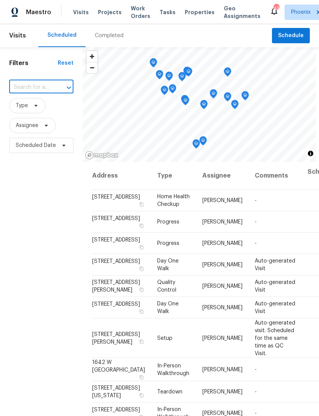
paste input "20033 N Herbert Ave, Maricopa, AZ 85138"
type input "20033 N Herbert Ave, Maricopa, AZ 85138"
click at [31, 117] on li "20033 N Herbert Ave, Maricopa, AZ 85138" at bounding box center [41, 116] width 64 height 21
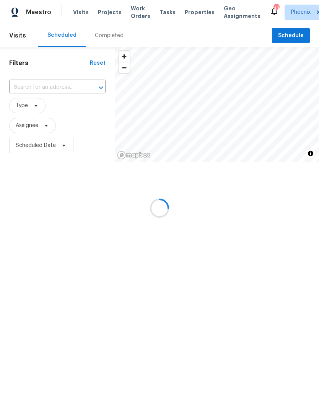
type input "20033 N Herbert Ave, Maricopa, AZ 85138"
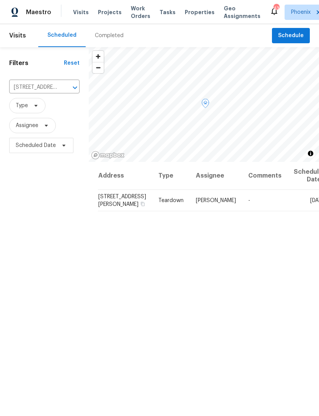
click at [0, 0] on icon at bounding box center [0, 0] width 0 height 0
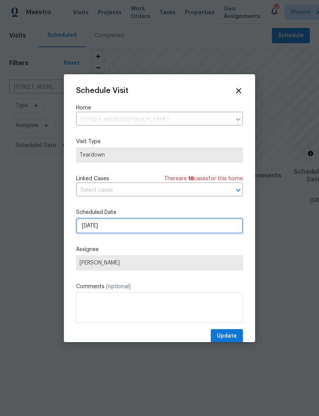
click at [163, 227] on input "9/4/2025" at bounding box center [159, 225] width 167 height 15
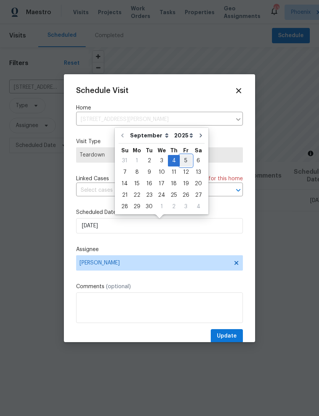
click at [184, 157] on div "5" at bounding box center [186, 160] width 12 height 11
type input "9/5/2025"
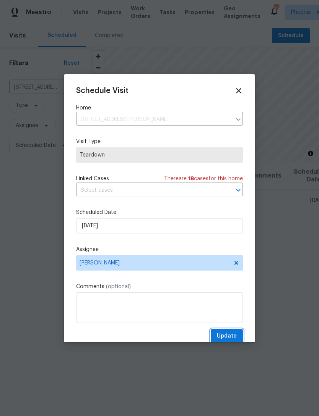
click at [231, 337] on span "Update" at bounding box center [227, 336] width 20 height 10
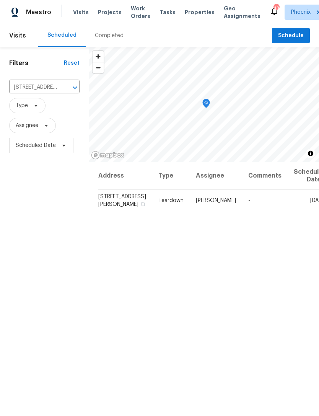
click at [61, 91] on icon "Clear" at bounding box center [65, 88] width 8 height 8
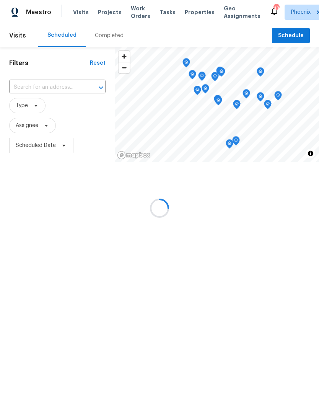
click at [33, 93] on input "text" at bounding box center [46, 87] width 75 height 12
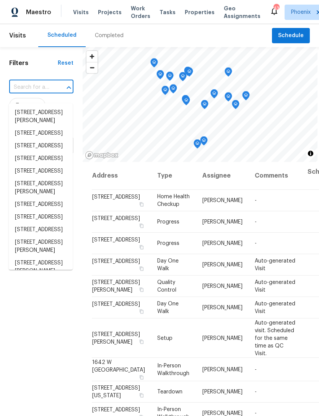
click at [27, 93] on input "text" at bounding box center [30, 87] width 43 height 12
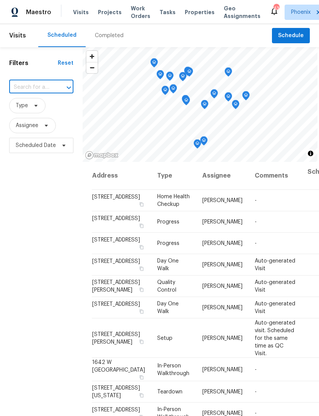
paste input "[STREET_ADDRESS]"
type input "[STREET_ADDRESS]"
click at [30, 118] on li "[STREET_ADDRESS]" at bounding box center [41, 112] width 64 height 13
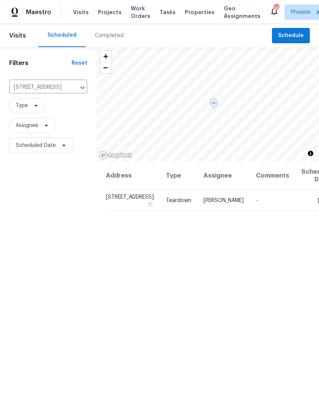
click at [0, 0] on div at bounding box center [0, 0] width 0 height 0
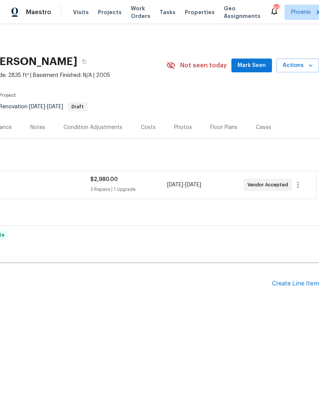
scroll to position [0, 113]
click at [300, 189] on icon "button" at bounding box center [297, 184] width 9 height 9
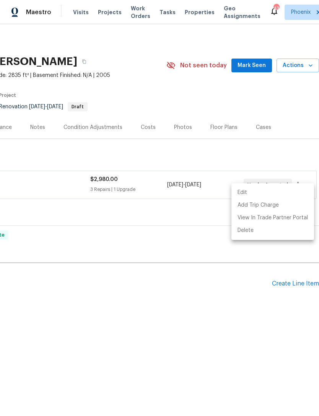
click at [245, 190] on li "Edit" at bounding box center [272, 192] width 83 height 13
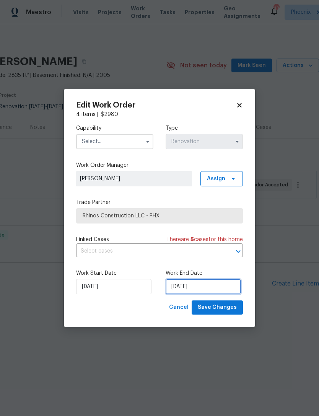
click at [215, 285] on input "[DATE]" at bounding box center [203, 286] width 75 height 15
select select "8"
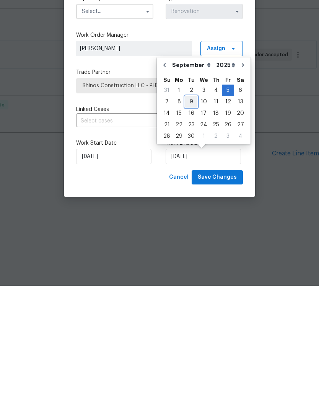
click at [190, 226] on div "9" at bounding box center [191, 231] width 12 height 11
type input "[DATE]"
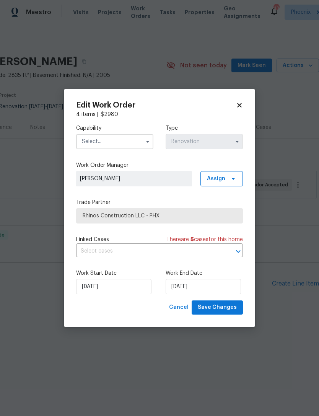
click at [135, 139] on input "text" at bounding box center [114, 141] width 77 height 15
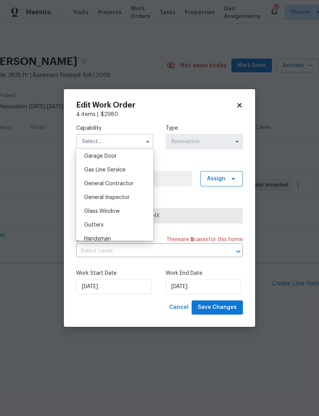
scroll to position [339, 0]
click at [119, 184] on span "General Contractor" at bounding box center [108, 183] width 49 height 5
type input "General Contractor"
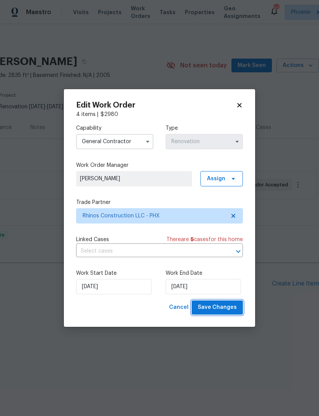
click at [225, 307] on span "Save Changes" at bounding box center [217, 308] width 39 height 10
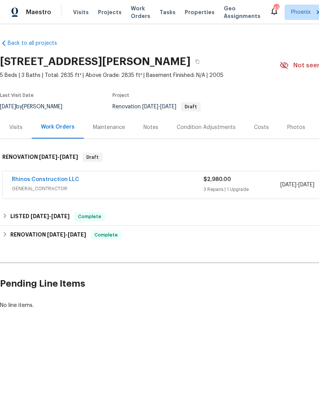
scroll to position [0, 0]
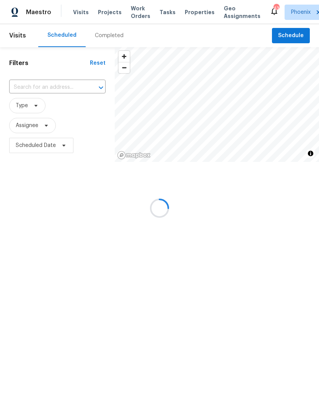
click at [52, 90] on input "text" at bounding box center [46, 87] width 75 height 12
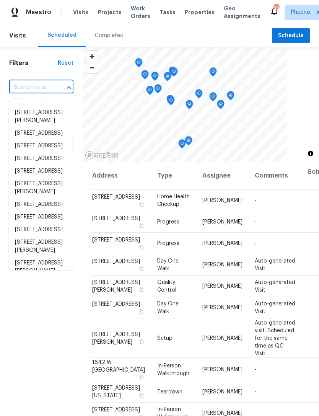
click at [34, 93] on input "text" at bounding box center [30, 87] width 43 height 12
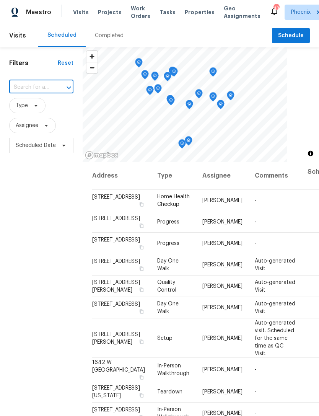
paste input "[STREET_ADDRESS]"
type input "[STREET_ADDRESS]"
click at [44, 119] on li "[STREET_ADDRESS]" at bounding box center [41, 112] width 64 height 13
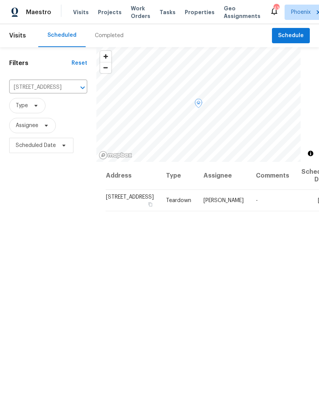
click at [0, 0] on icon at bounding box center [0, 0] width 0 height 0
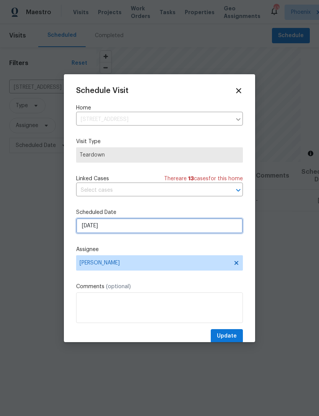
click at [156, 228] on input "[DATE]" at bounding box center [159, 225] width 167 height 15
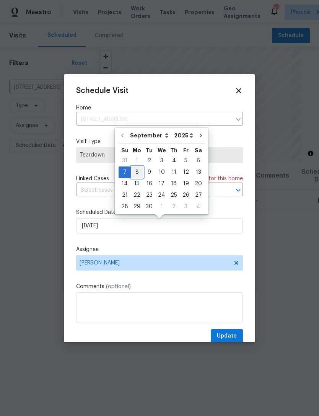
click at [137, 173] on div "8" at bounding box center [137, 172] width 12 height 11
type input "[DATE]"
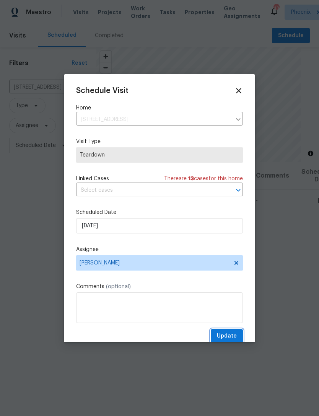
click at [236, 336] on span "Update" at bounding box center [227, 336] width 20 height 10
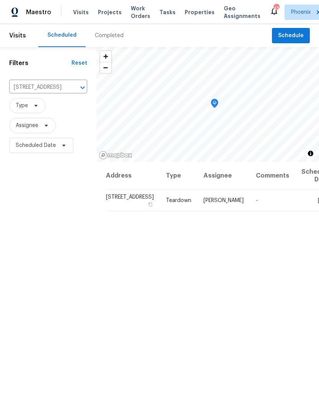
click at [69, 91] on icon "Clear" at bounding box center [73, 88] width 8 height 8
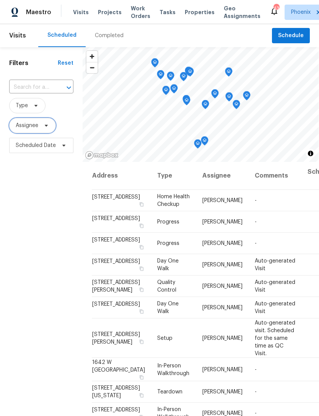
click at [41, 129] on span at bounding box center [45, 125] width 8 height 6
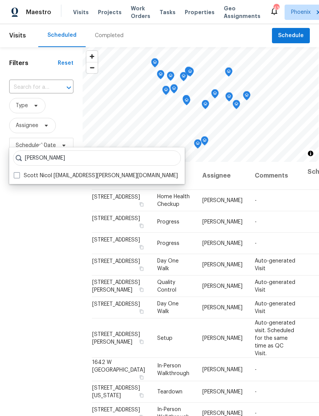
type input "[PERSON_NAME]"
click at [113, 178] on label "Scott Nicol [EMAIL_ADDRESS][PERSON_NAME][DOMAIN_NAME]" at bounding box center [96, 176] width 164 height 8
click at [19, 177] on input "Scott Nicol [EMAIL_ADDRESS][PERSON_NAME][DOMAIN_NAME]" at bounding box center [16, 174] width 5 height 5
checkbox input "true"
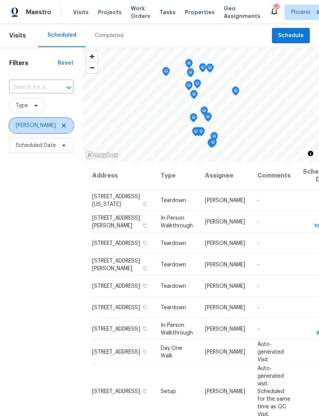
click at [61, 122] on icon at bounding box center [64, 125] width 6 height 6
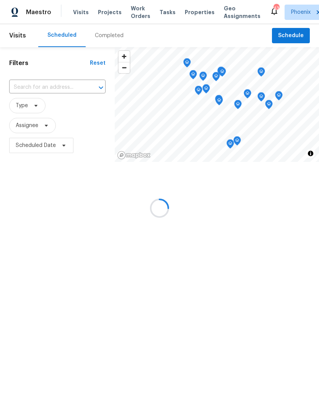
click at [41, 136] on div at bounding box center [159, 208] width 319 height 416
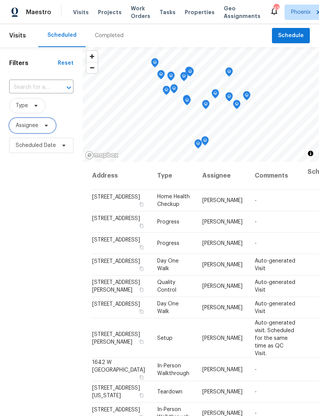
click at [42, 129] on span at bounding box center [45, 125] width 8 height 6
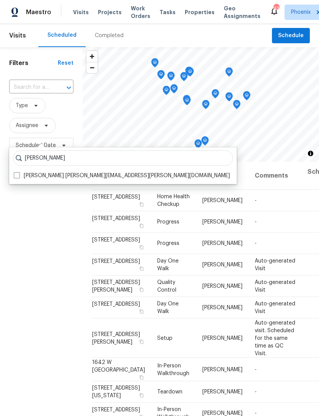
type input "[PERSON_NAME]"
click at [126, 176] on label "[PERSON_NAME] [PERSON_NAME][EMAIL_ADDRESS][PERSON_NAME][DOMAIN_NAME]" at bounding box center [122, 176] width 216 height 8
click at [19, 176] on input "[PERSON_NAME] [PERSON_NAME][EMAIL_ADDRESS][PERSON_NAME][DOMAIN_NAME]" at bounding box center [16, 174] width 5 height 5
checkbox input "true"
